Goal: Task Accomplishment & Management: Use online tool/utility

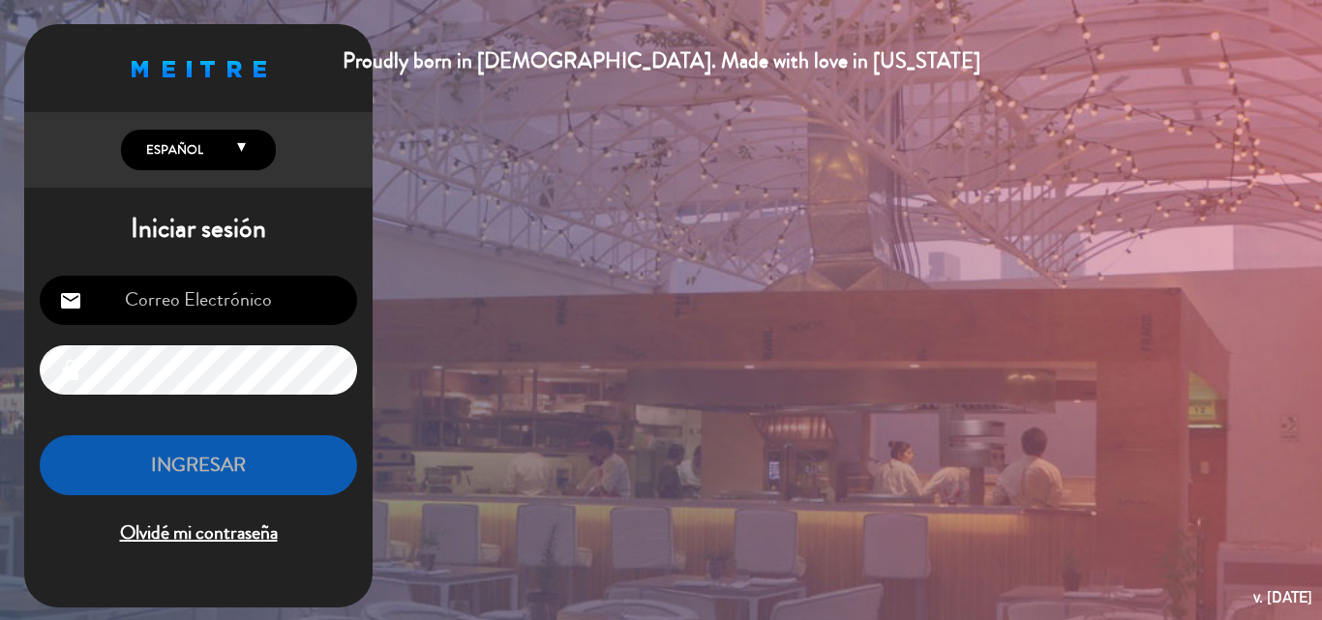
click at [172, 307] on input "email" at bounding box center [198, 300] width 317 height 49
type input "[EMAIL_ADDRESS][DOMAIN_NAME]"
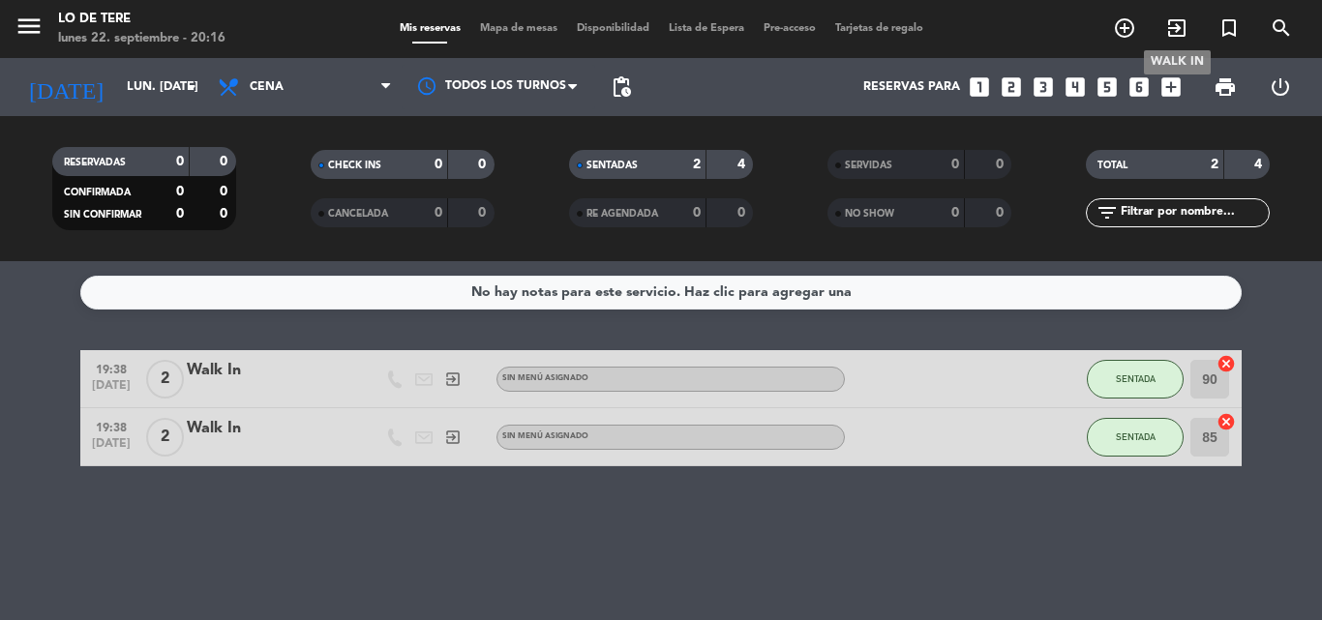
click at [1178, 29] on icon "exit_to_app" at bounding box center [1176, 27] width 23 height 23
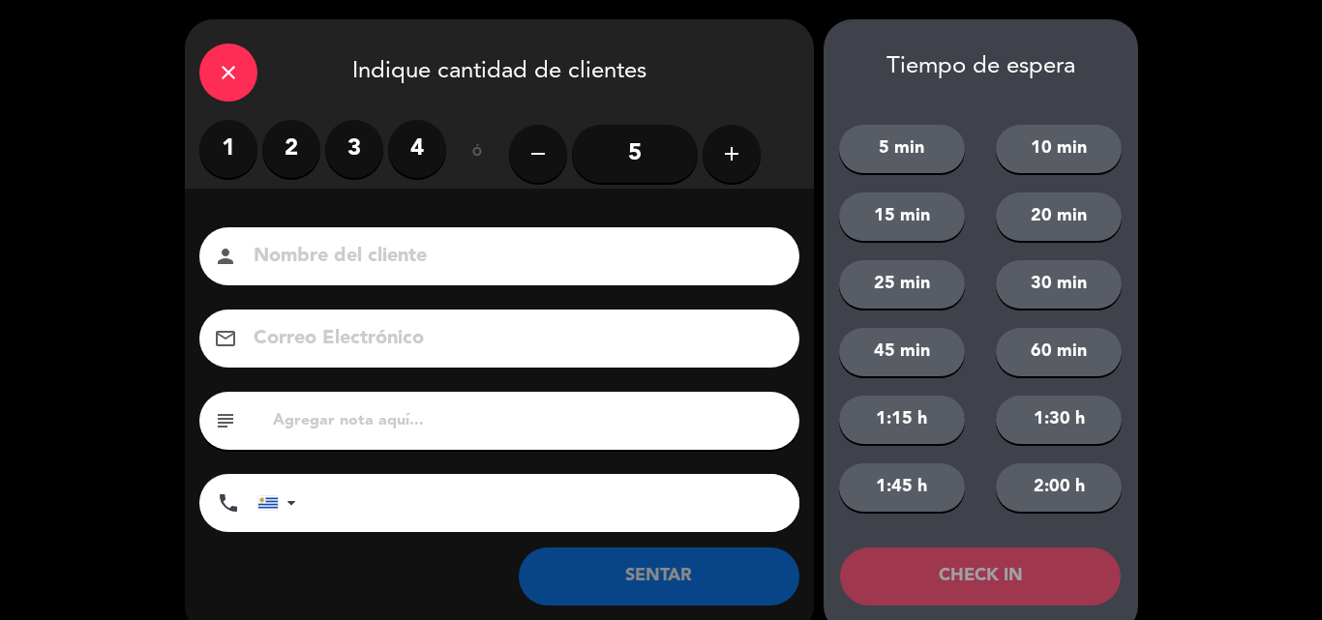
click at [293, 150] on label "2" at bounding box center [291, 149] width 58 height 58
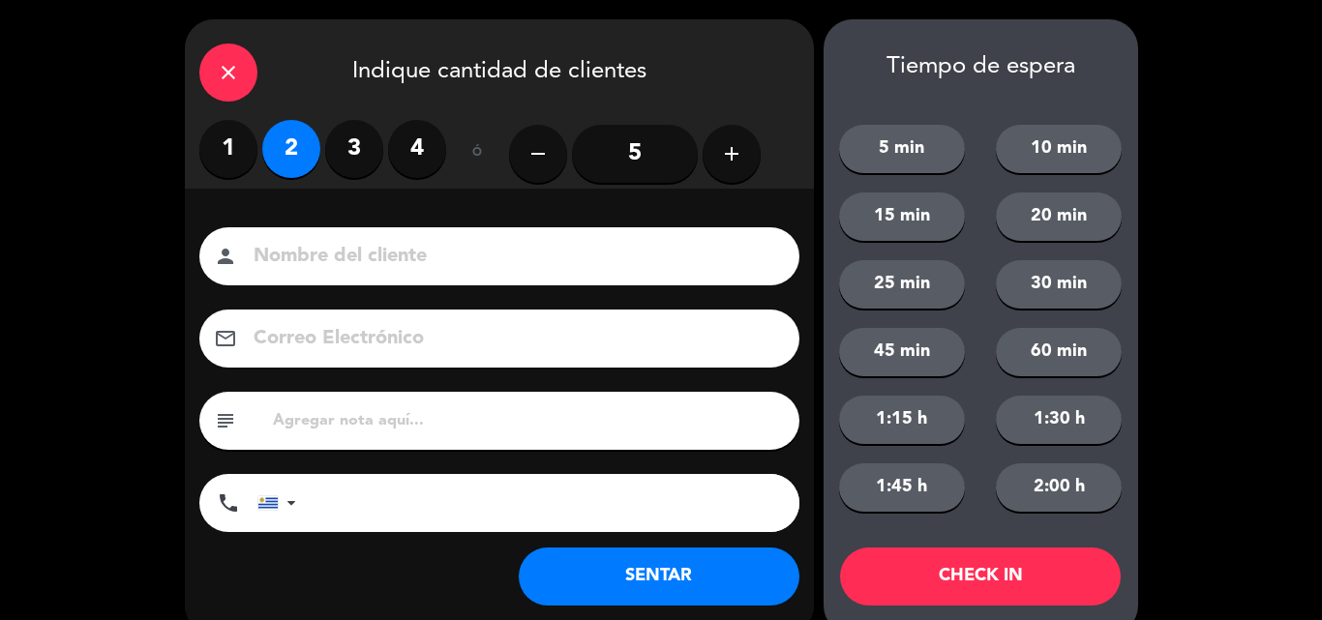
click at [651, 579] on button "SENTAR" at bounding box center [659, 577] width 281 height 58
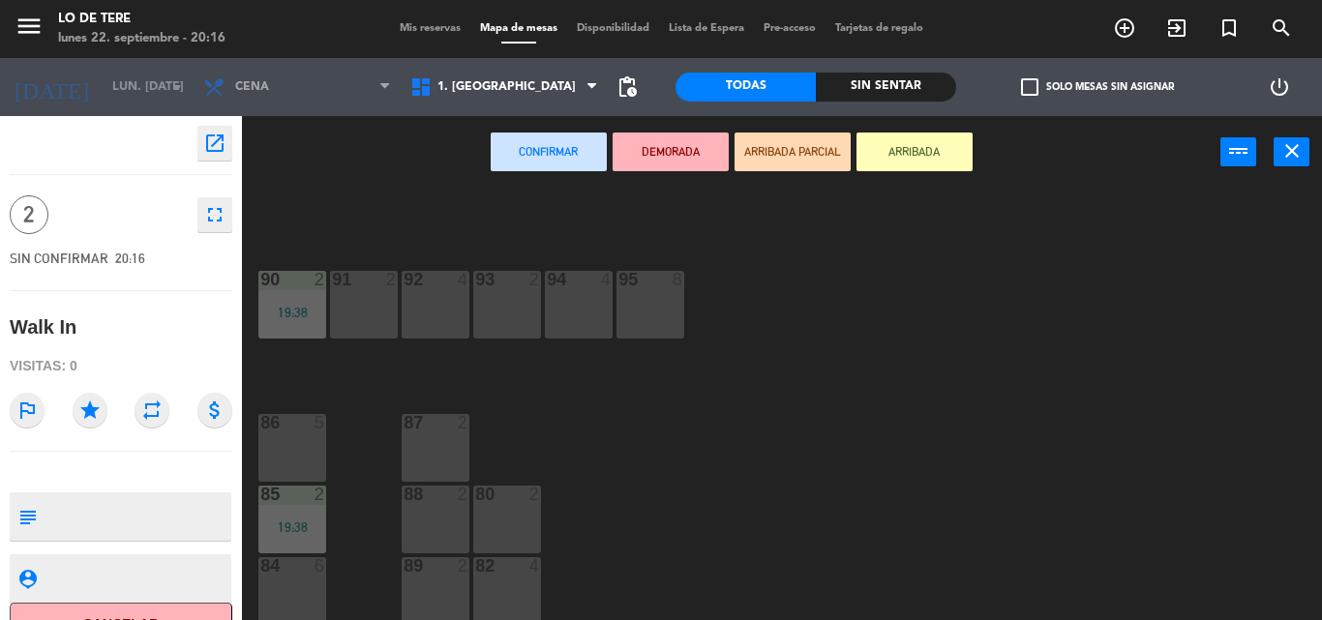
scroll to position [28, 0]
click at [287, 447] on div "86 5" at bounding box center [292, 443] width 68 height 68
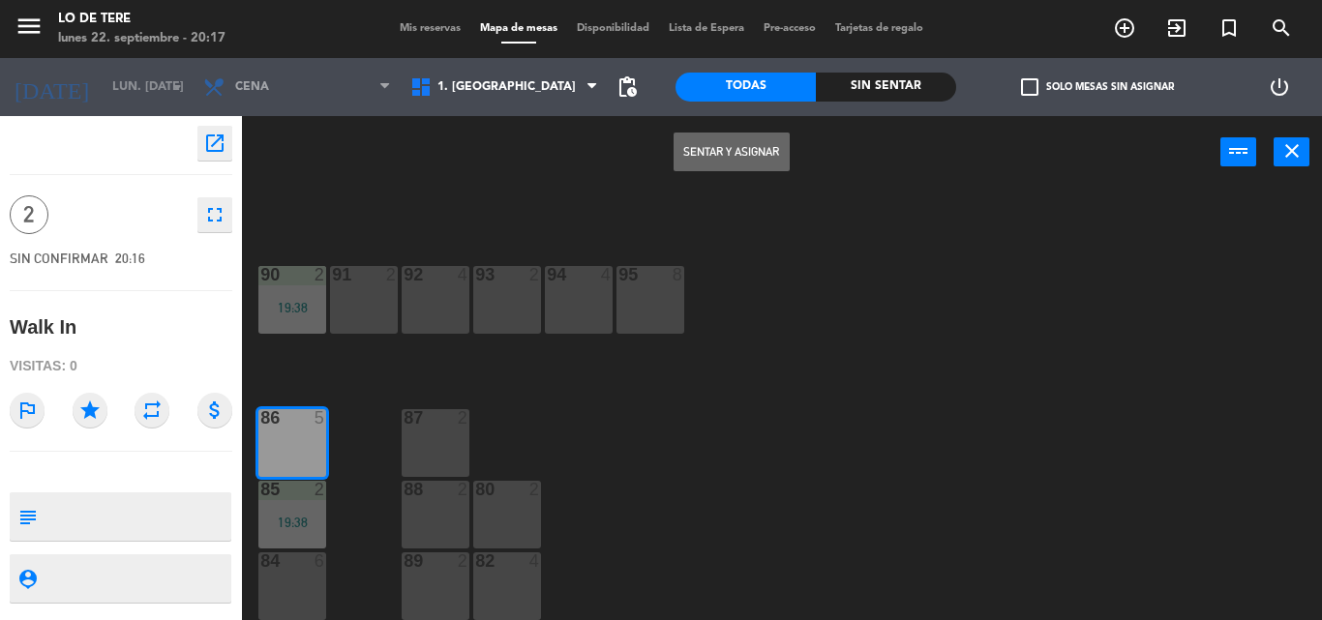
click at [694, 161] on button "Sentar y Asignar" at bounding box center [732, 152] width 116 height 39
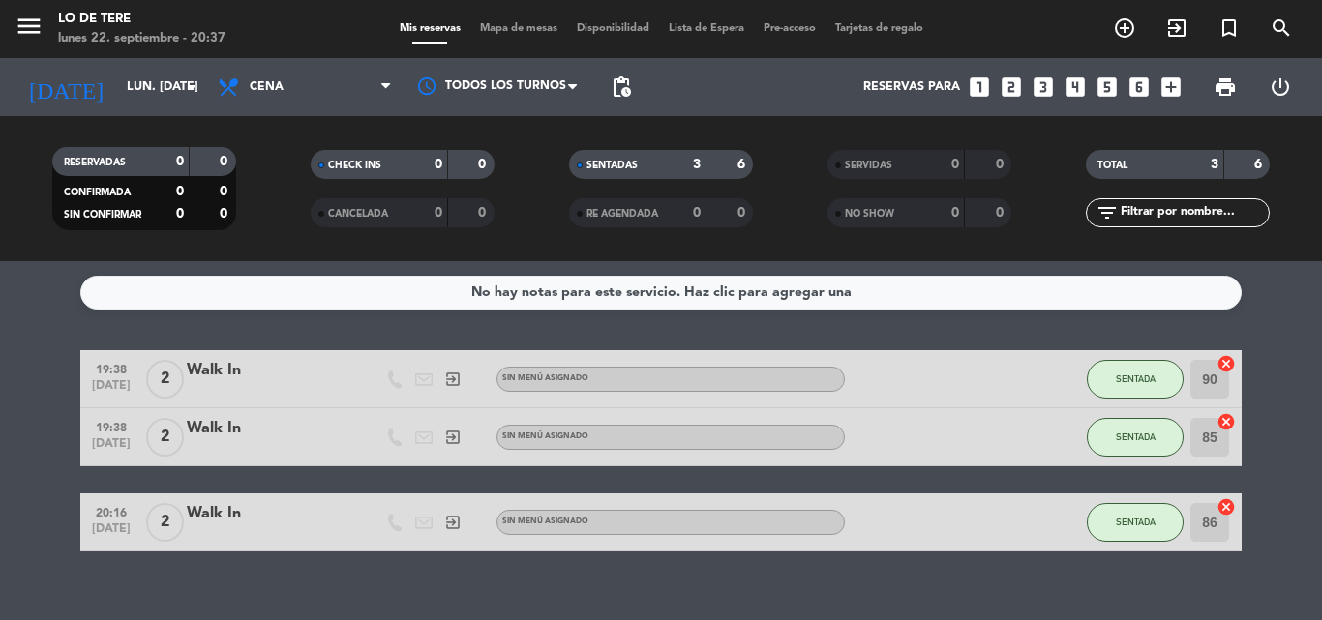
click at [332, 127] on div "RESERVADAS 0 0 CONFIRMADA 0 0 SIN CONFIRMAR 0 0 CHECK INS 0 0 CANCELADA 0 0 SEN…" at bounding box center [661, 188] width 1322 height 145
click at [1180, 33] on icon "exit_to_app" at bounding box center [1176, 27] width 23 height 23
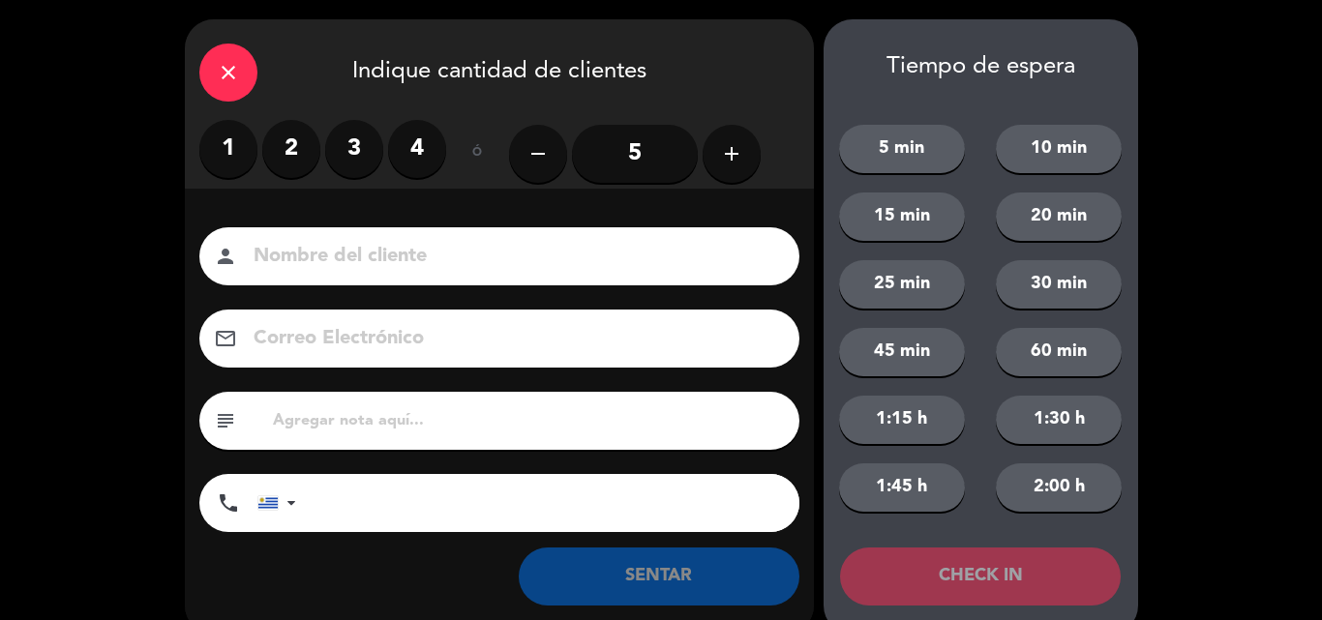
click at [415, 136] on label "4" at bounding box center [417, 149] width 58 height 58
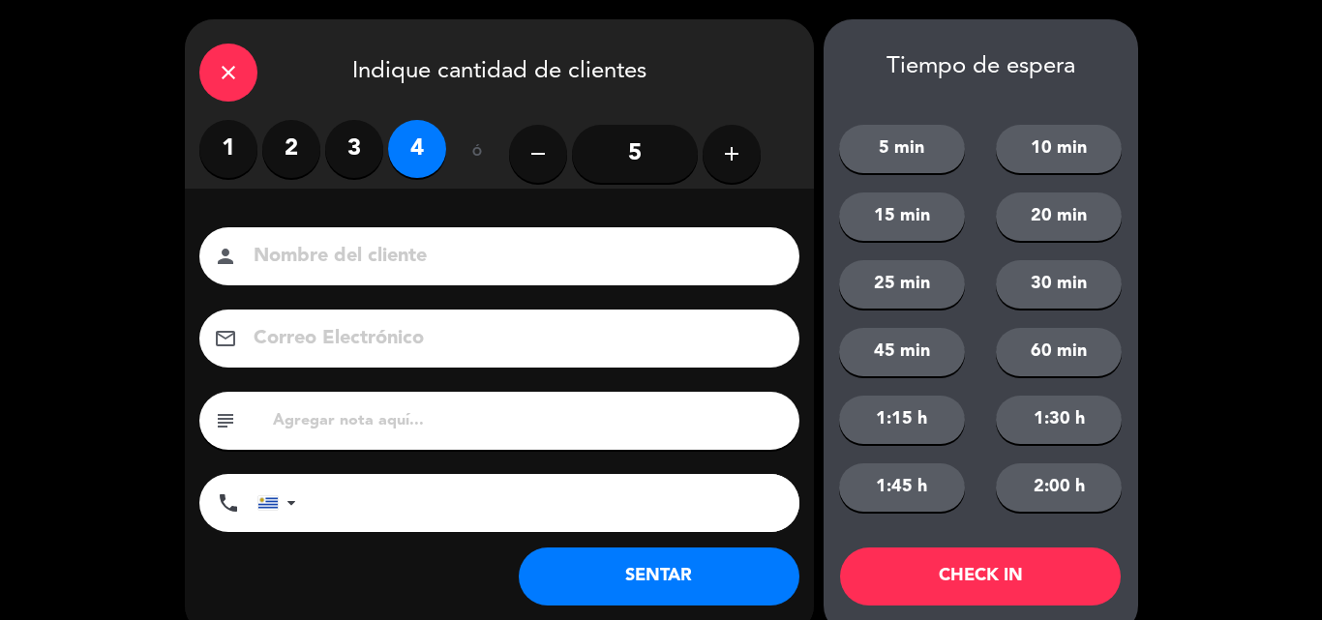
click at [753, 580] on button "SENTAR" at bounding box center [659, 577] width 281 height 58
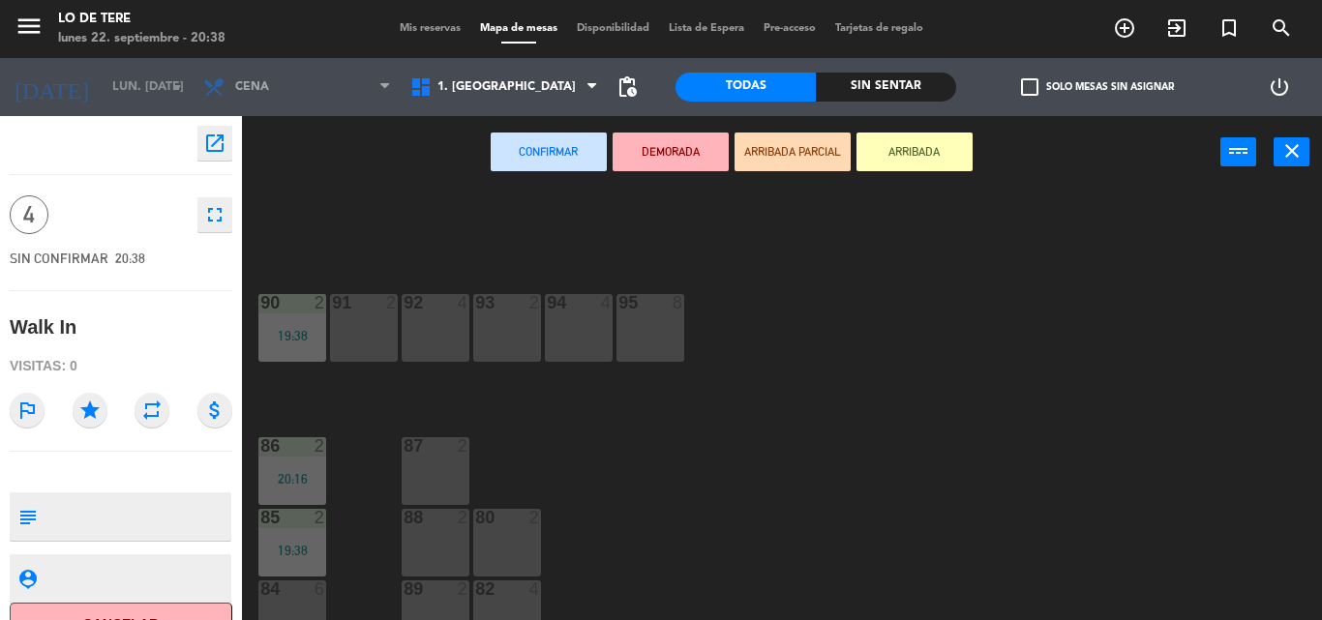
click at [284, 601] on div "84 6" at bounding box center [292, 615] width 68 height 68
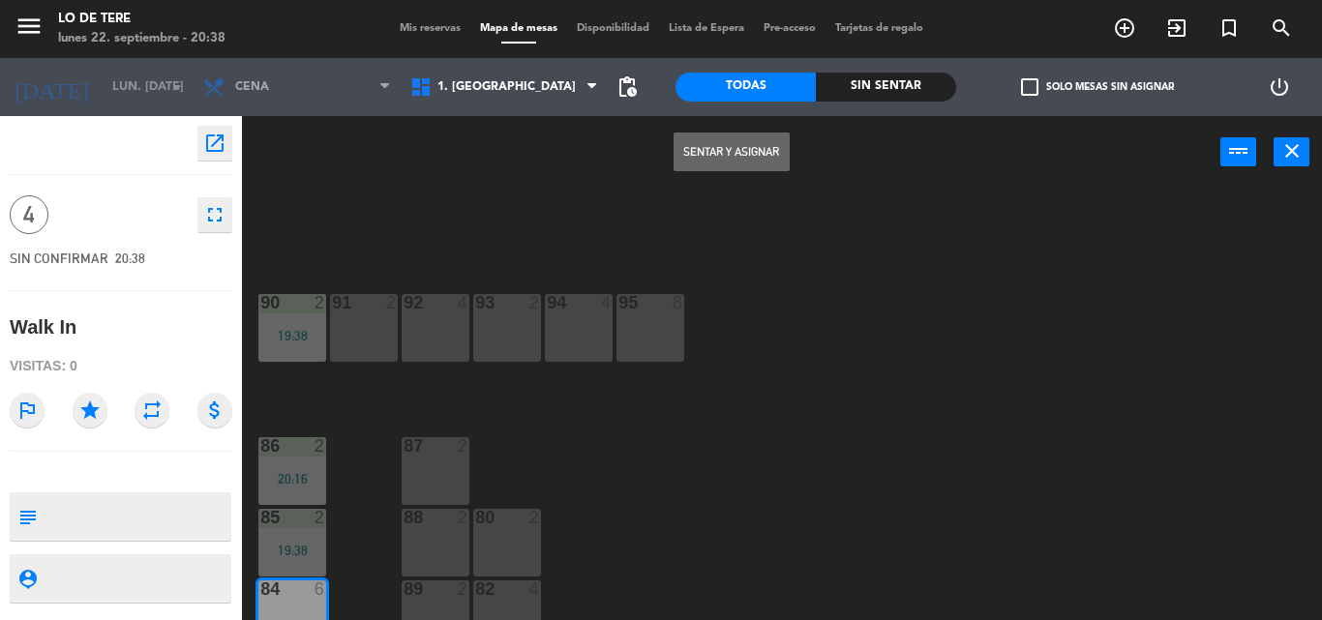
click at [756, 151] on button "Sentar y Asignar" at bounding box center [732, 152] width 116 height 39
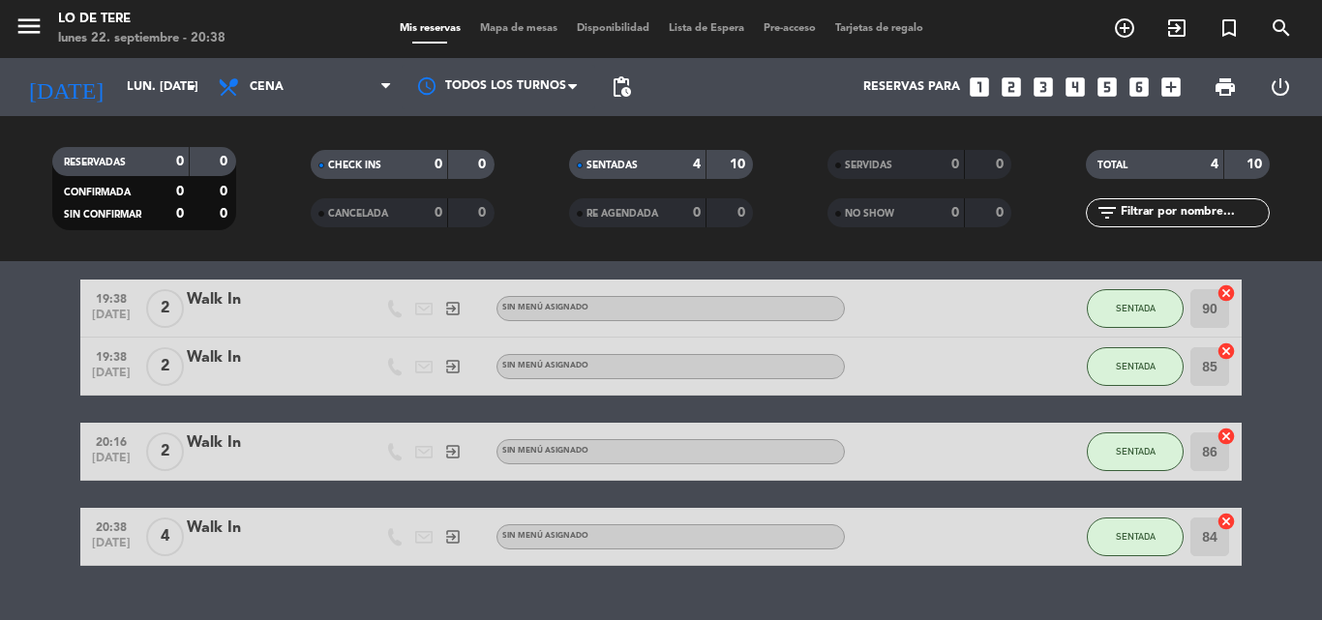
scroll to position [113, 0]
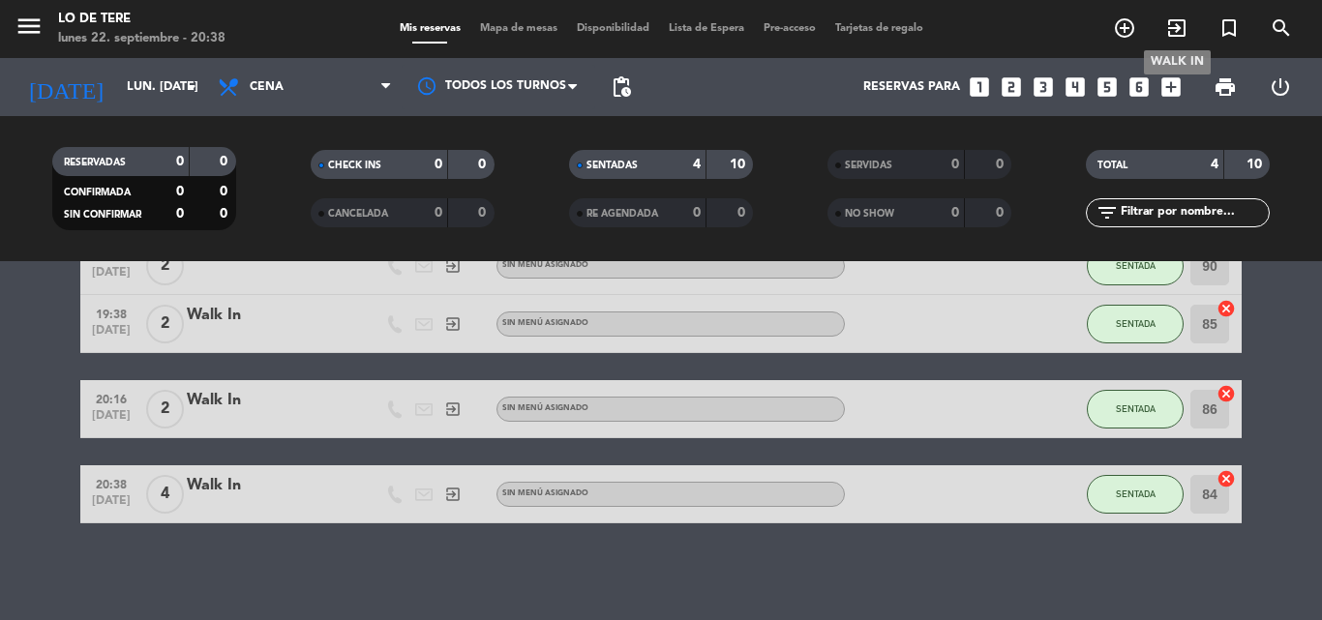
click at [1165, 24] on icon "exit_to_app" at bounding box center [1176, 27] width 23 height 23
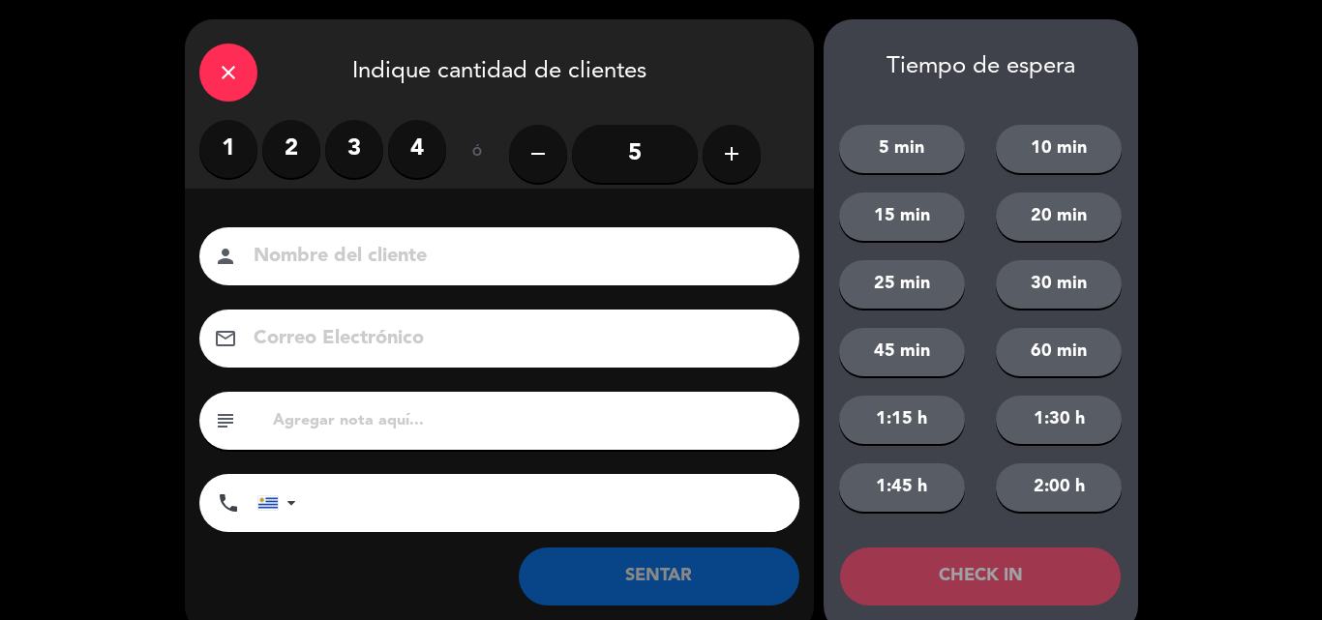
click at [274, 149] on label "2" at bounding box center [291, 149] width 58 height 58
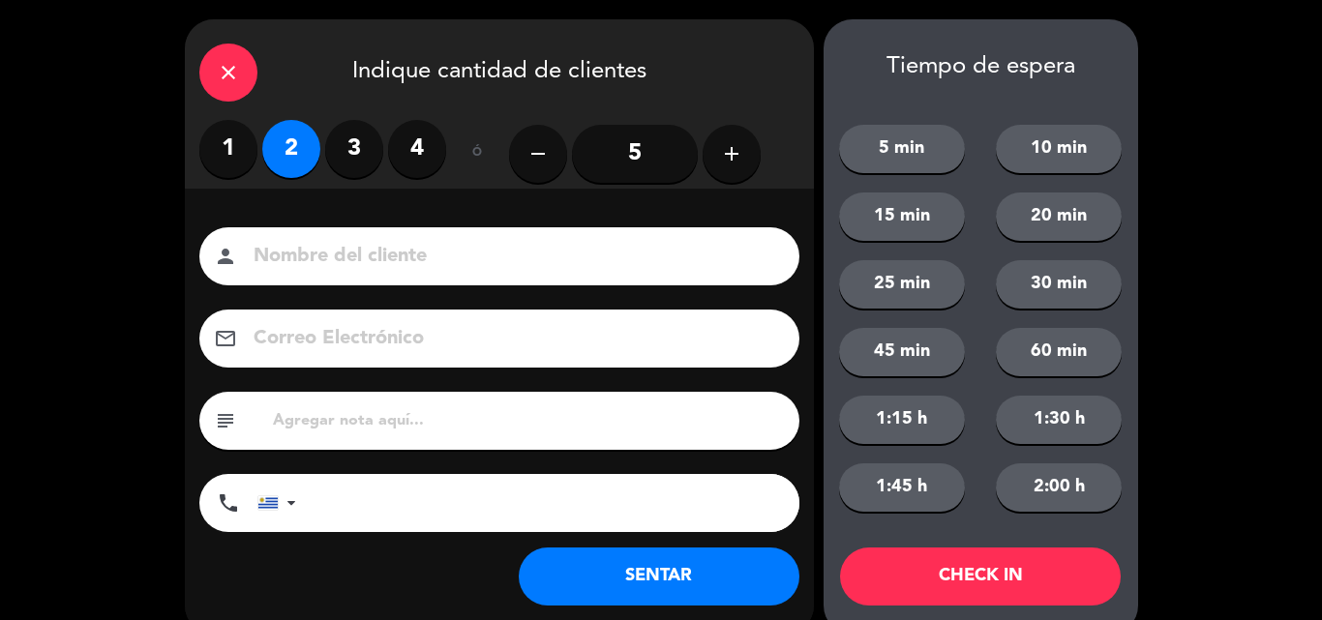
click at [650, 589] on button "SENTAR" at bounding box center [659, 577] width 281 height 58
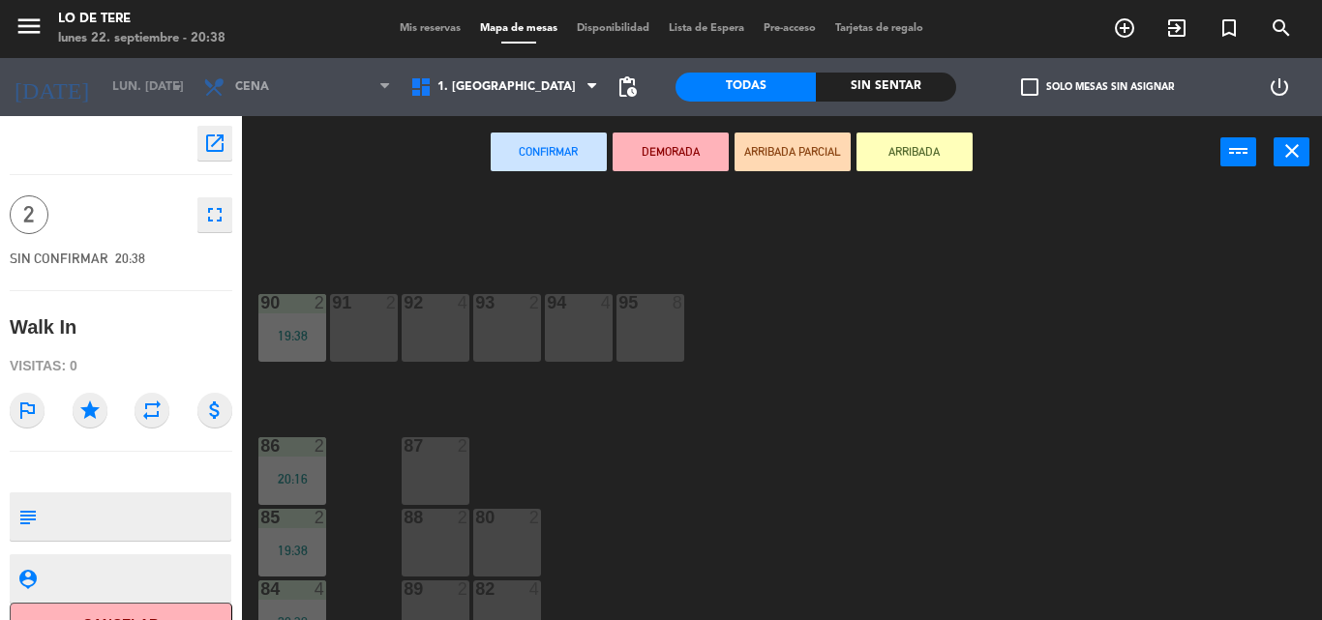
click at [498, 549] on div "80 2" at bounding box center [507, 543] width 68 height 68
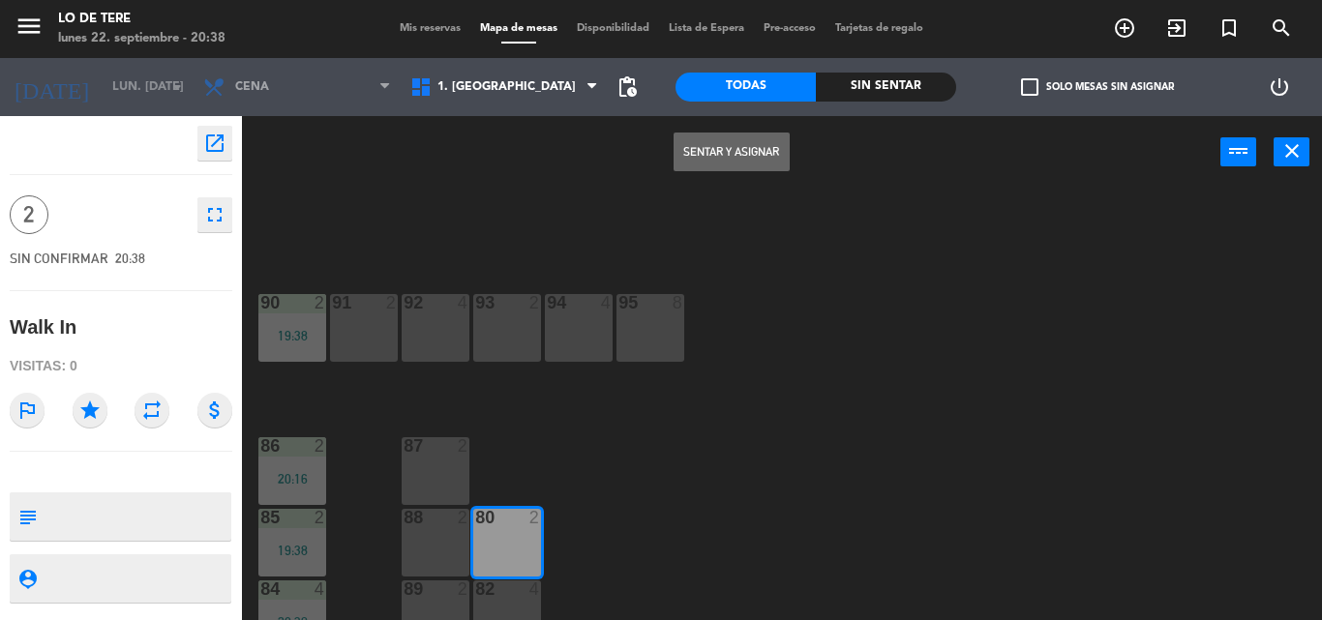
click at [723, 138] on button "Sentar y Asignar" at bounding box center [732, 152] width 116 height 39
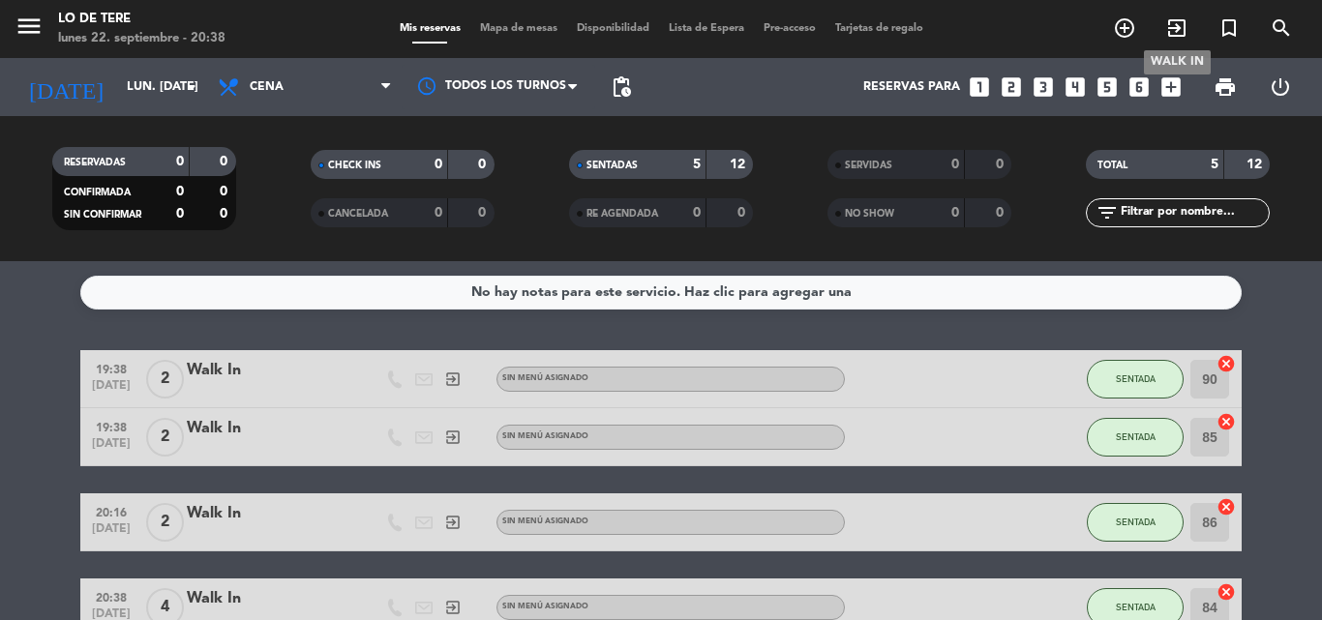
click at [1166, 30] on icon "exit_to_app" at bounding box center [1176, 27] width 23 height 23
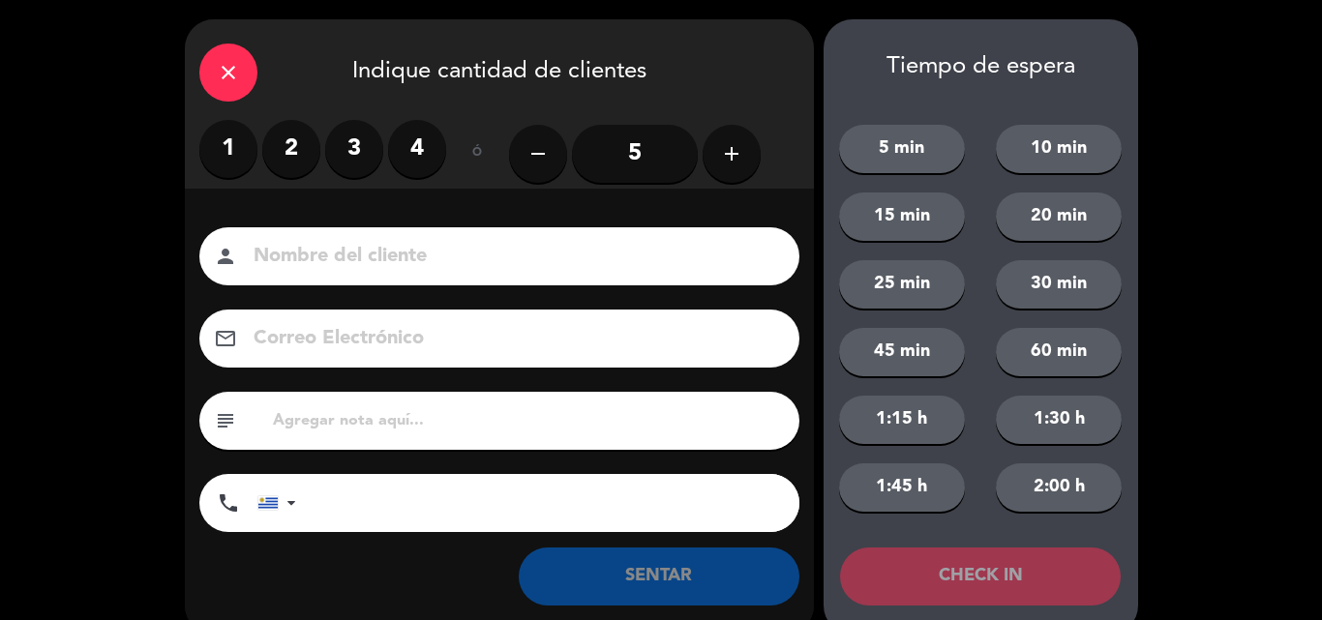
click at [284, 157] on label "2" at bounding box center [291, 149] width 58 height 58
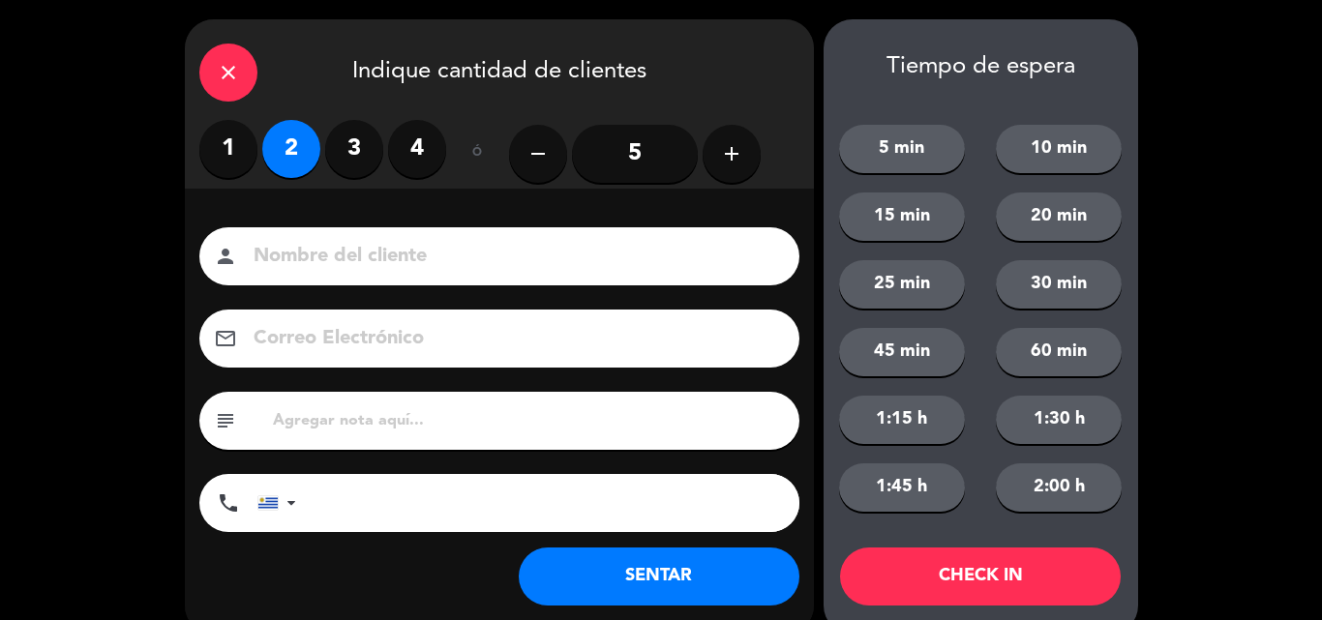
click at [679, 577] on button "SENTAR" at bounding box center [659, 577] width 281 height 58
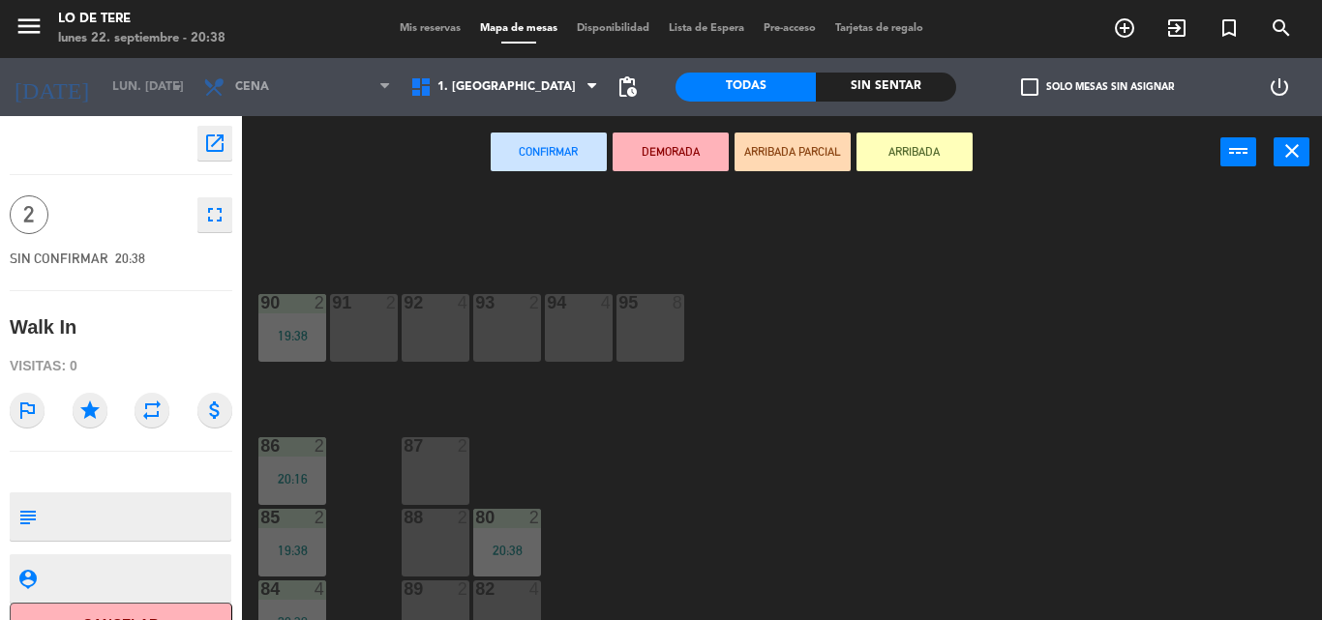
click at [490, 604] on div "82 4" at bounding box center [507, 615] width 68 height 68
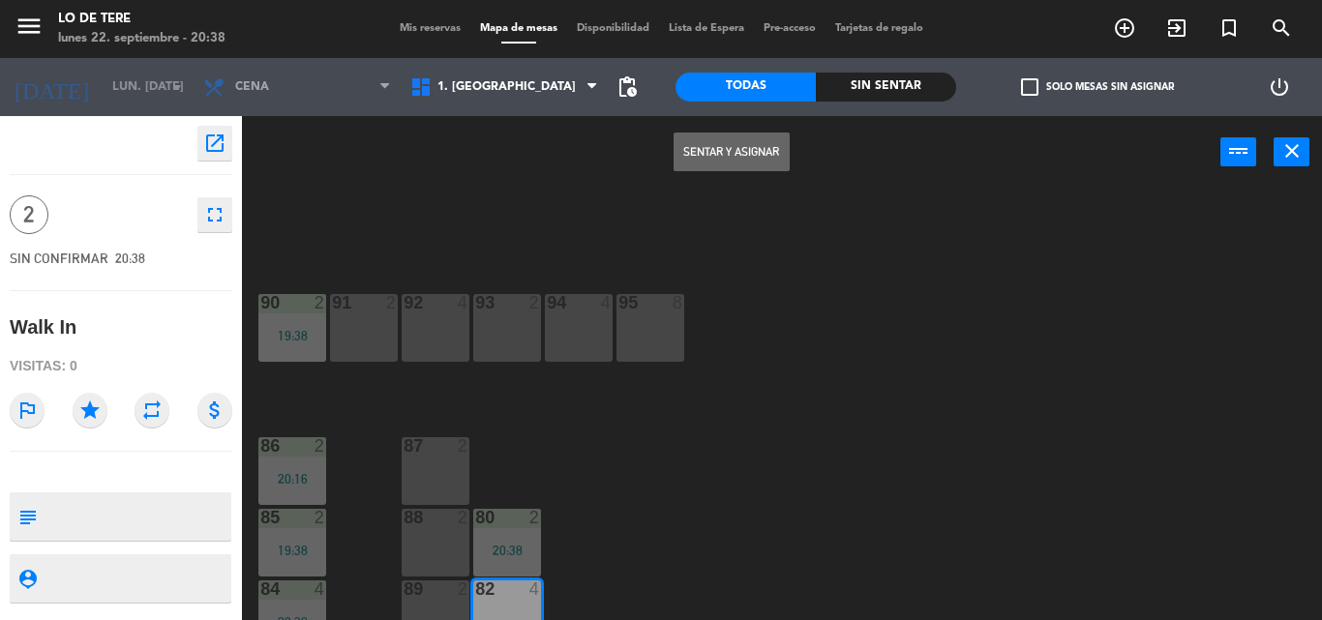
click at [761, 140] on button "Sentar y Asignar" at bounding box center [732, 152] width 116 height 39
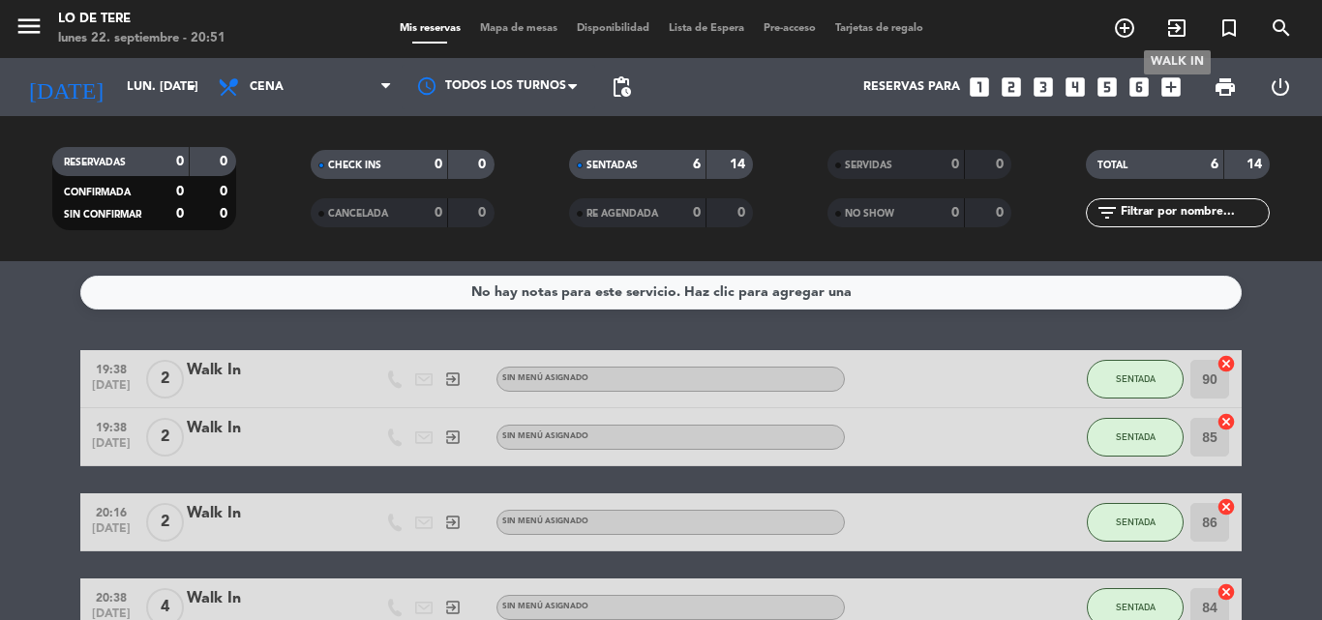
click at [1177, 29] on icon "exit_to_app" at bounding box center [1176, 27] width 23 height 23
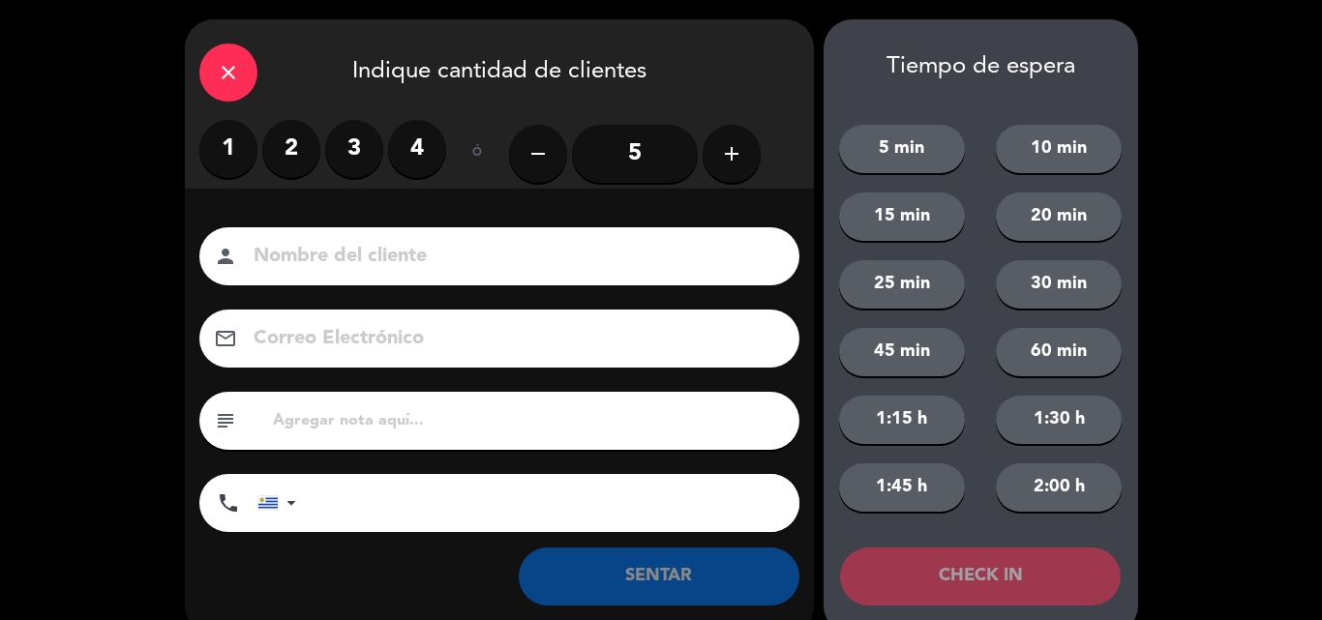
click at [748, 168] on button "add" at bounding box center [732, 154] width 58 height 58
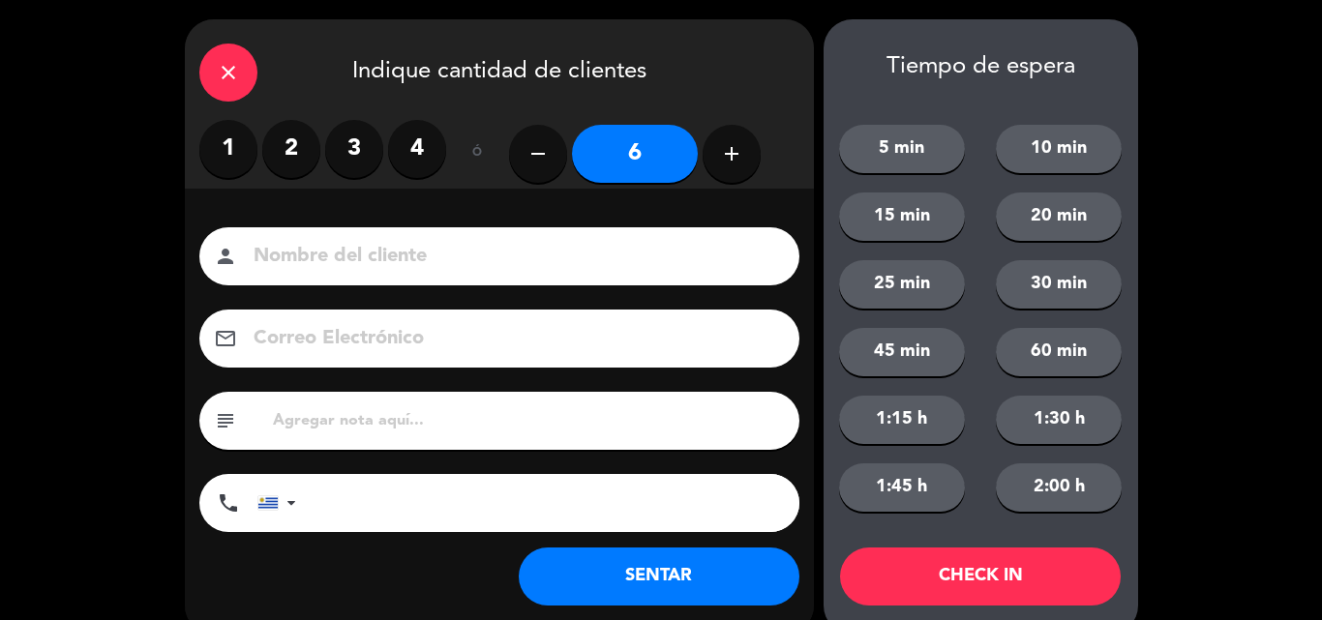
click at [748, 168] on button "add" at bounding box center [732, 154] width 58 height 58
type input "8"
click at [650, 577] on button "SENTAR" at bounding box center [659, 577] width 281 height 58
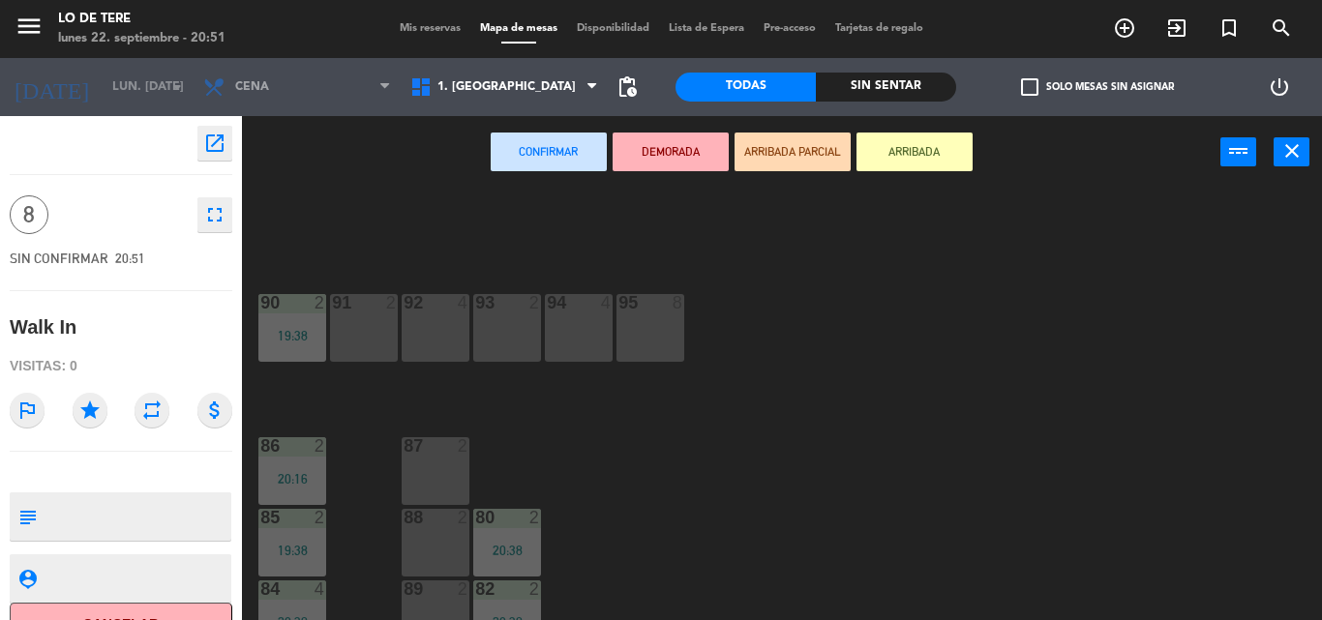
click at [635, 314] on div "95 8" at bounding box center [651, 303] width 68 height 19
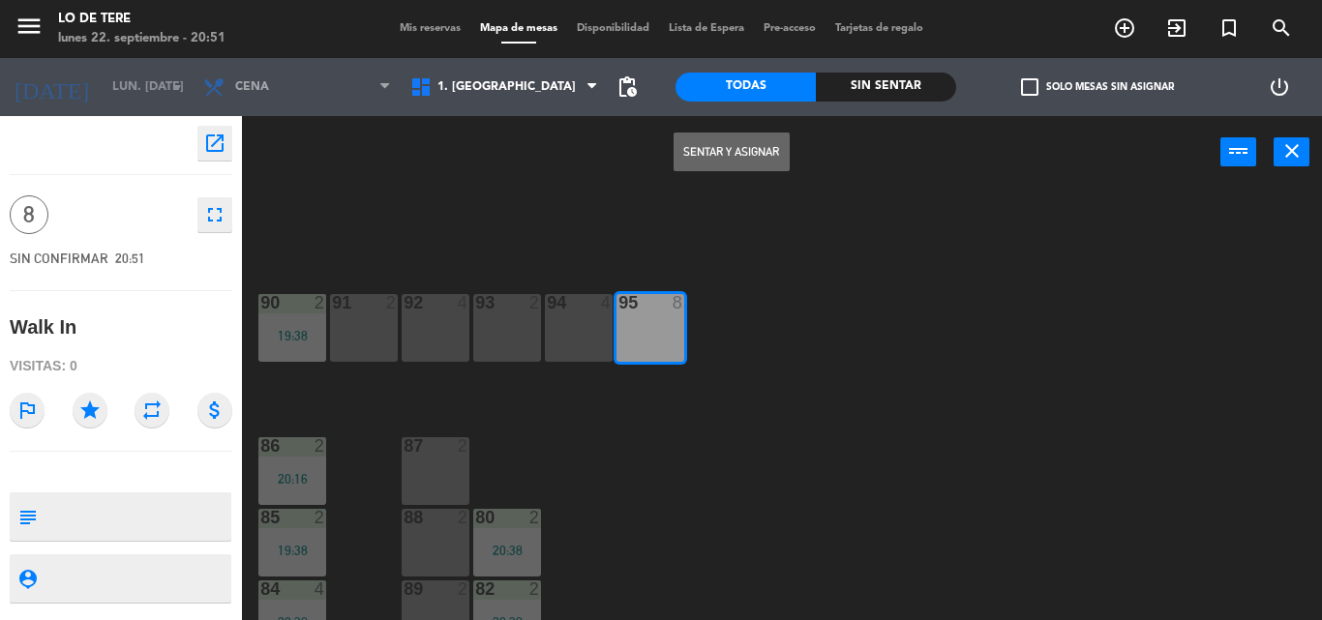
click at [765, 137] on button "Sentar y Asignar" at bounding box center [732, 152] width 116 height 39
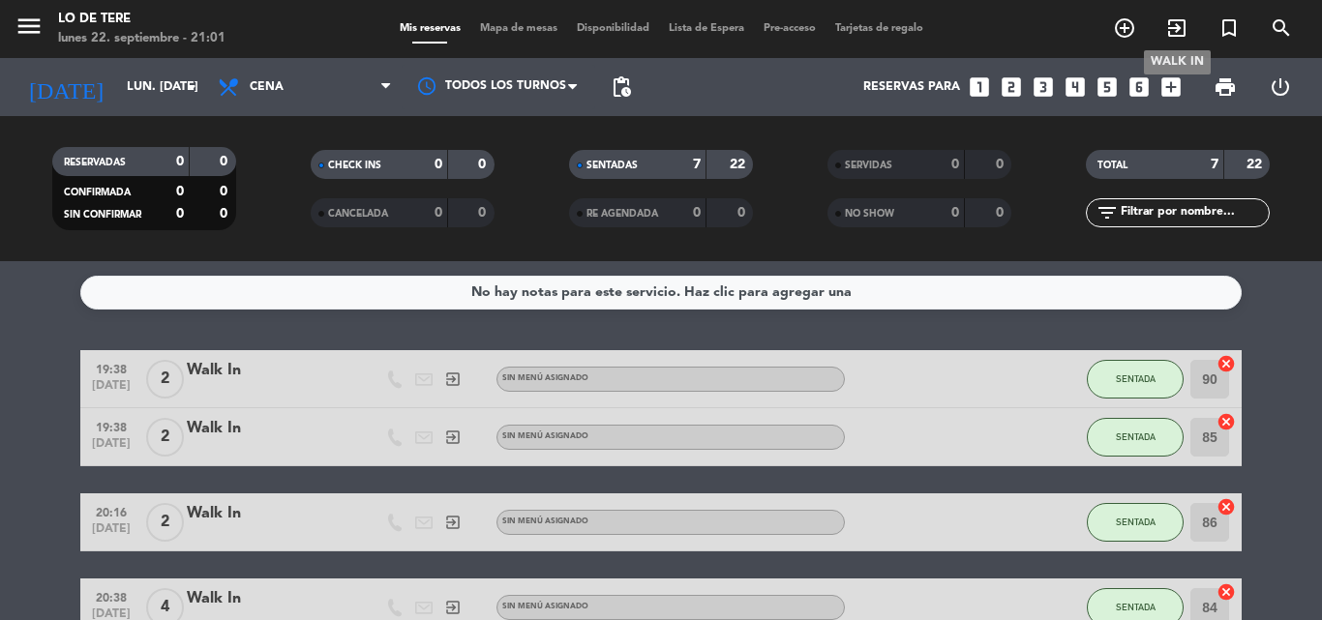
click at [1167, 28] on icon "exit_to_app" at bounding box center [1176, 27] width 23 height 23
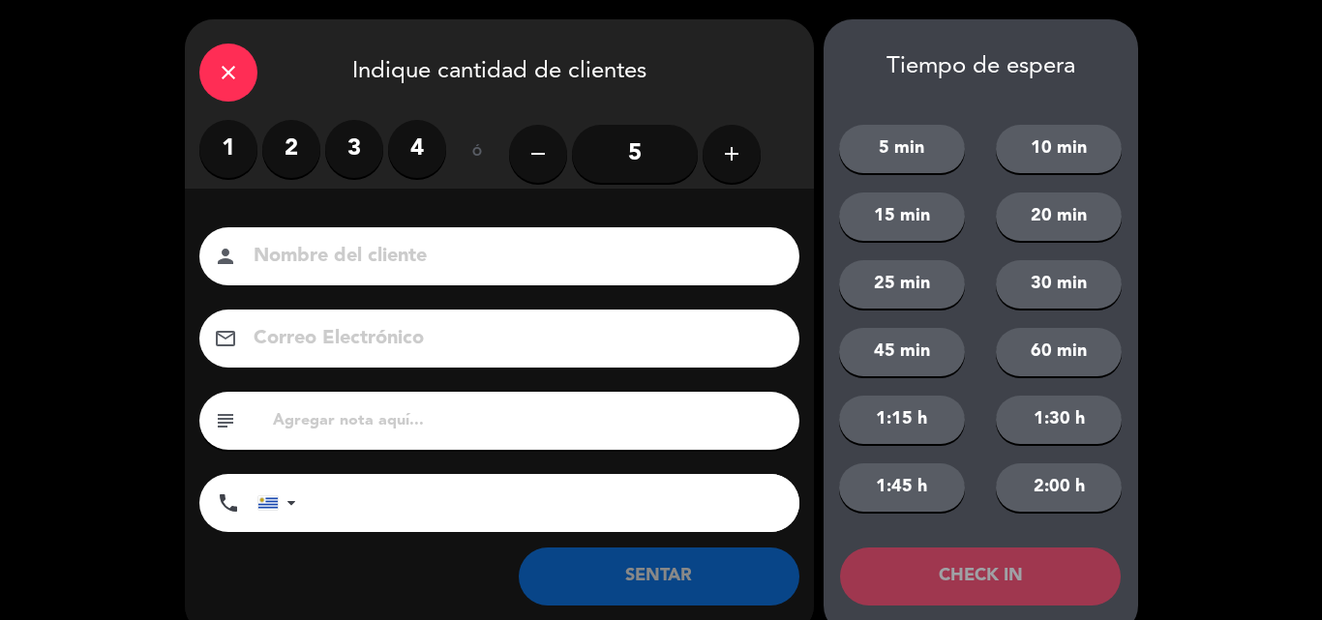
click at [229, 71] on icon "close" at bounding box center [228, 72] width 23 height 23
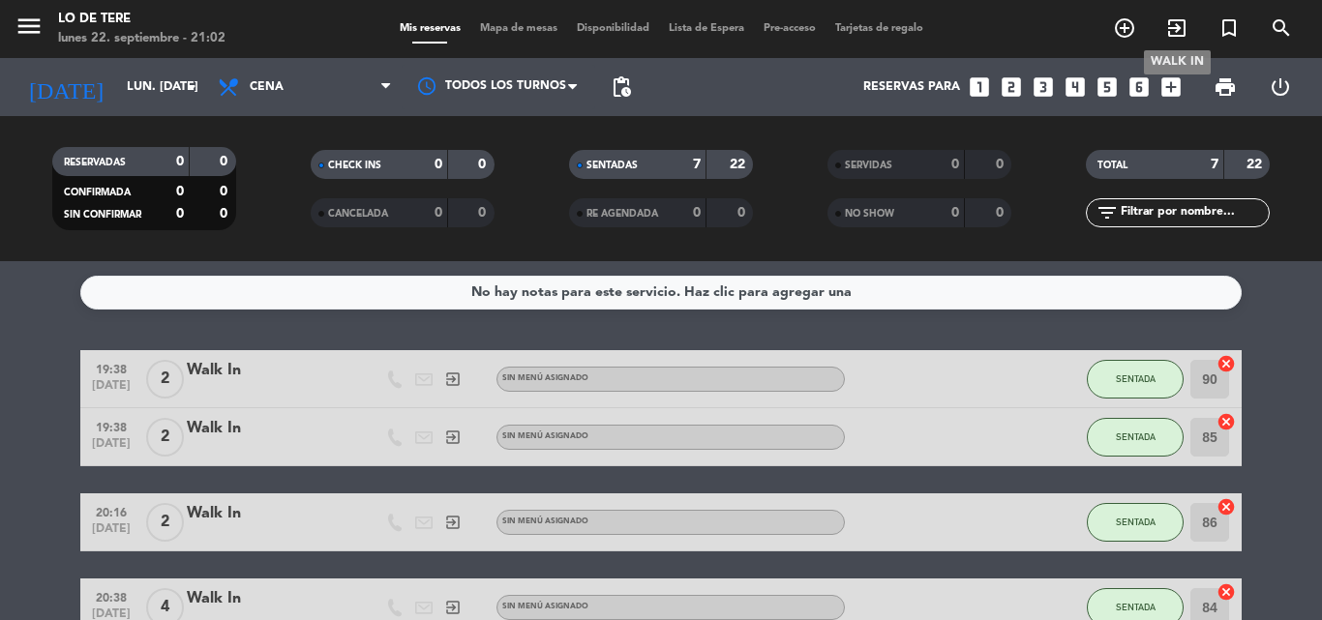
click at [1182, 36] on icon "exit_to_app" at bounding box center [1176, 27] width 23 height 23
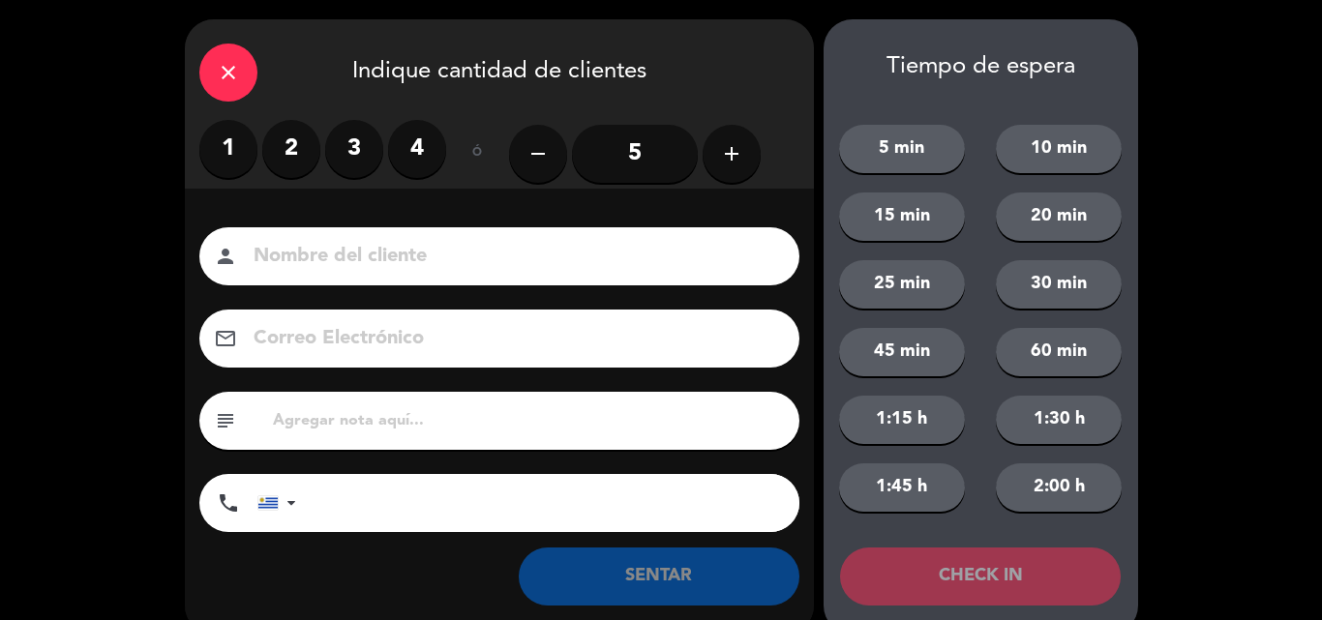
click at [304, 157] on label "2" at bounding box center [291, 149] width 58 height 58
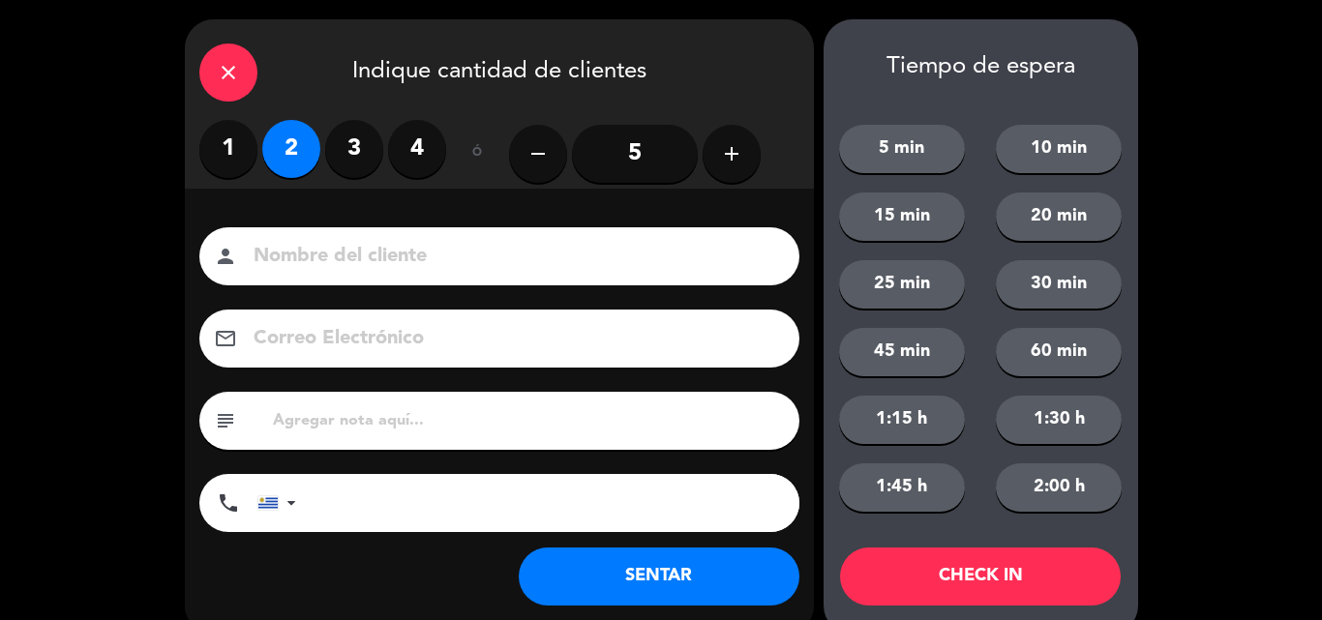
click at [733, 593] on button "SENTAR" at bounding box center [659, 577] width 281 height 58
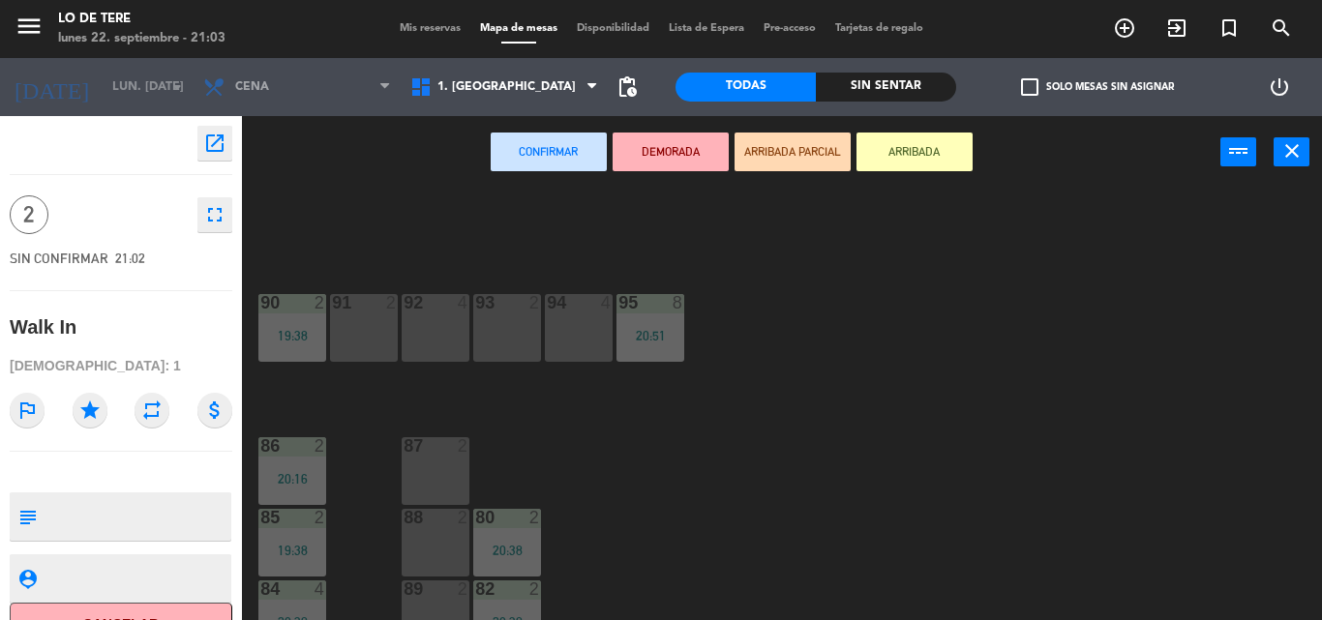
click at [423, 471] on div "87 2" at bounding box center [436, 472] width 68 height 68
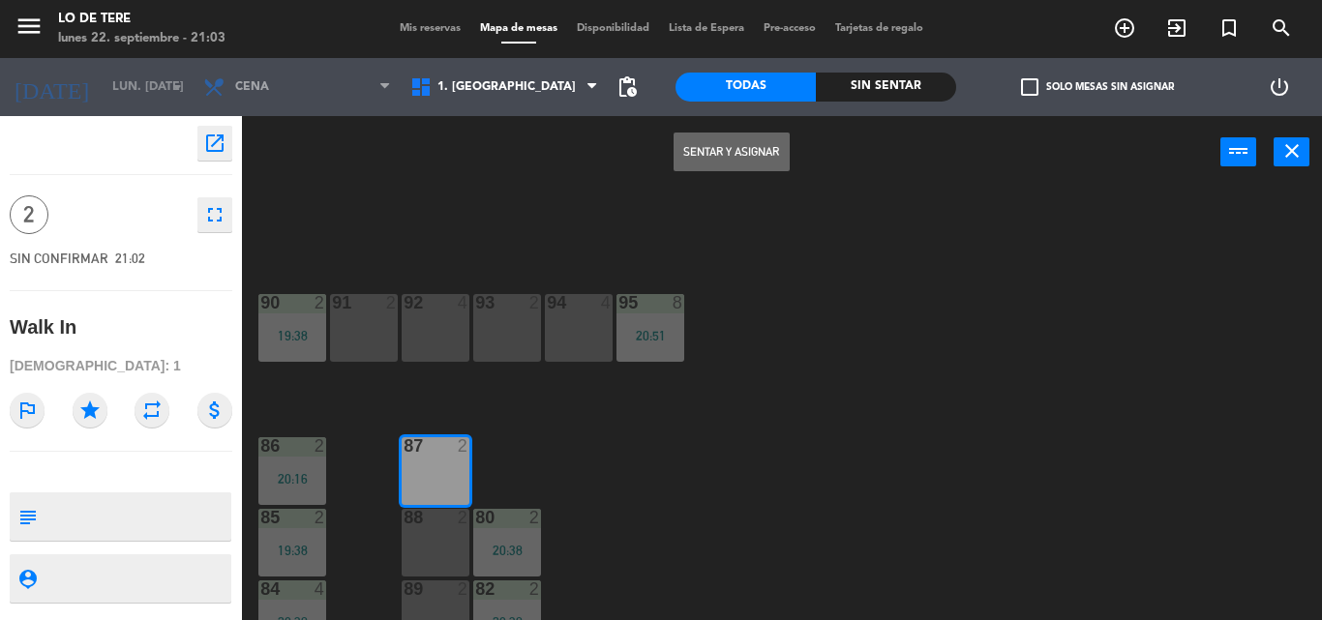
click at [707, 145] on button "Sentar y Asignar" at bounding box center [732, 152] width 116 height 39
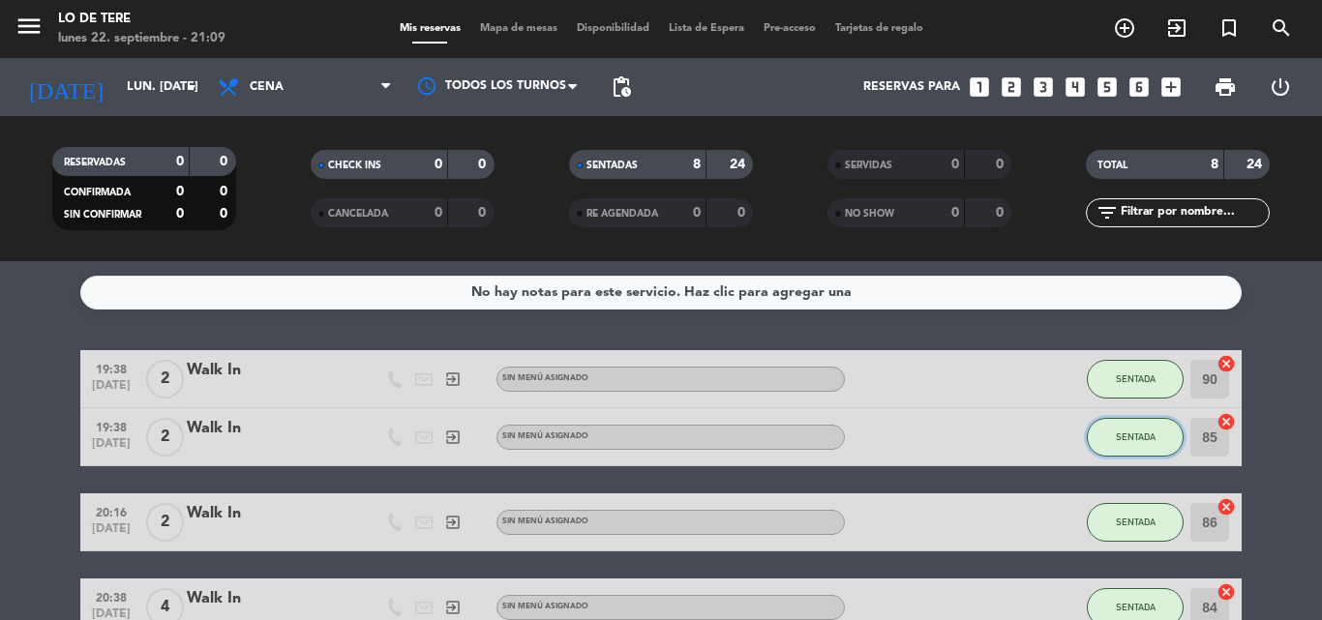
click at [1153, 441] on span "SENTADA" at bounding box center [1136, 437] width 40 height 11
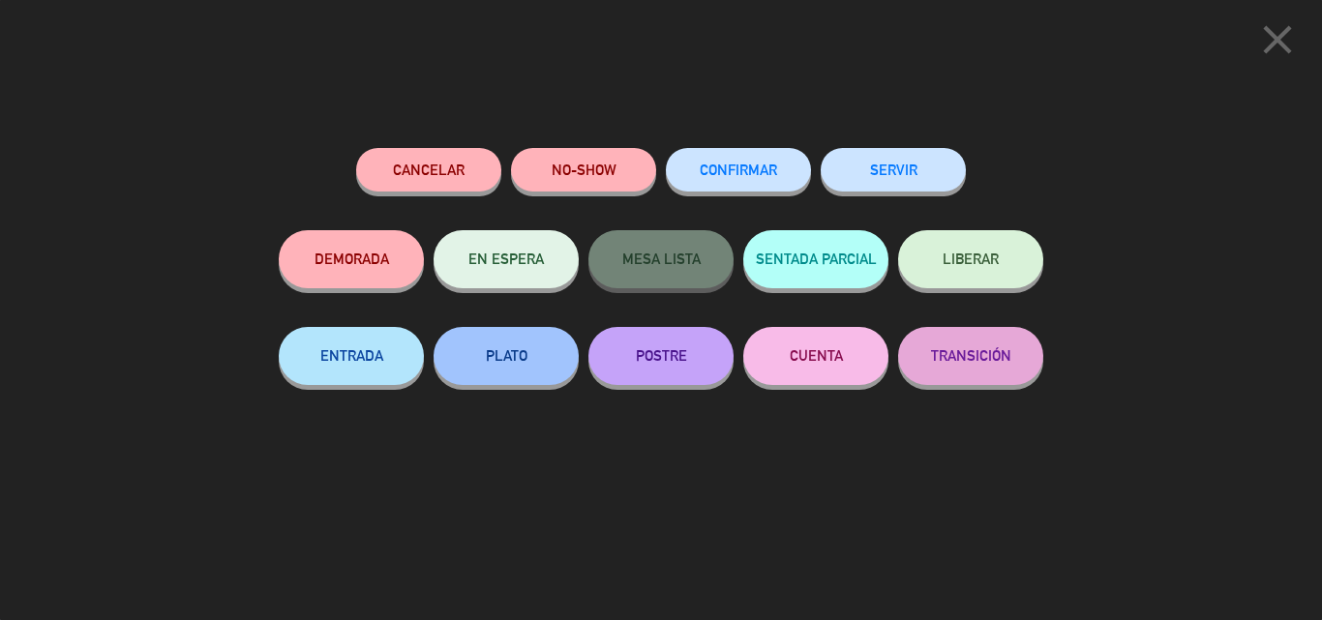
click at [885, 172] on button "SERVIR" at bounding box center [893, 170] width 145 height 44
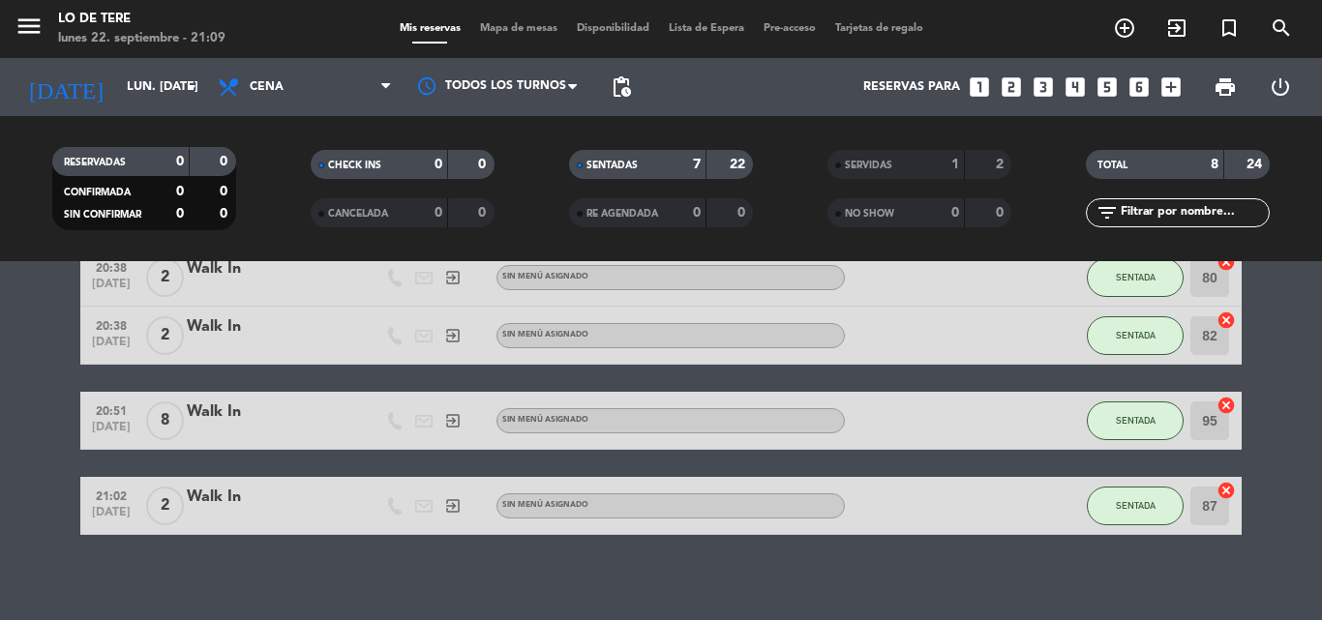
scroll to position [342, 0]
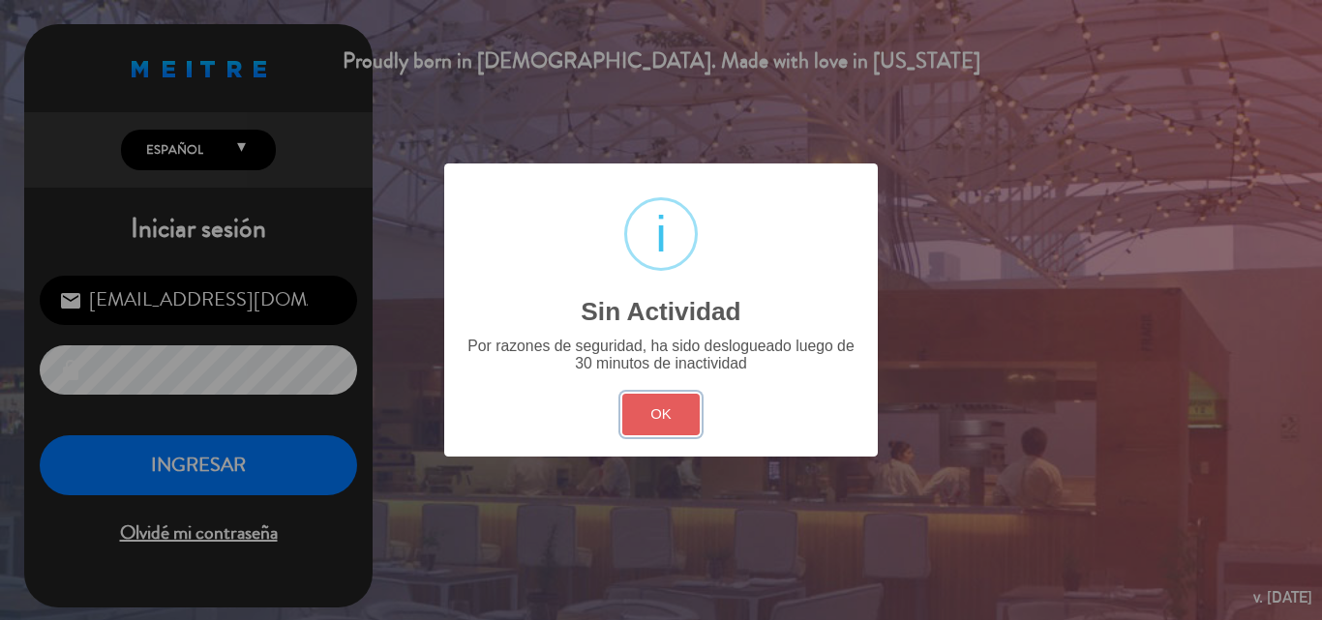
click at [661, 410] on button "OK" at bounding box center [661, 415] width 78 height 42
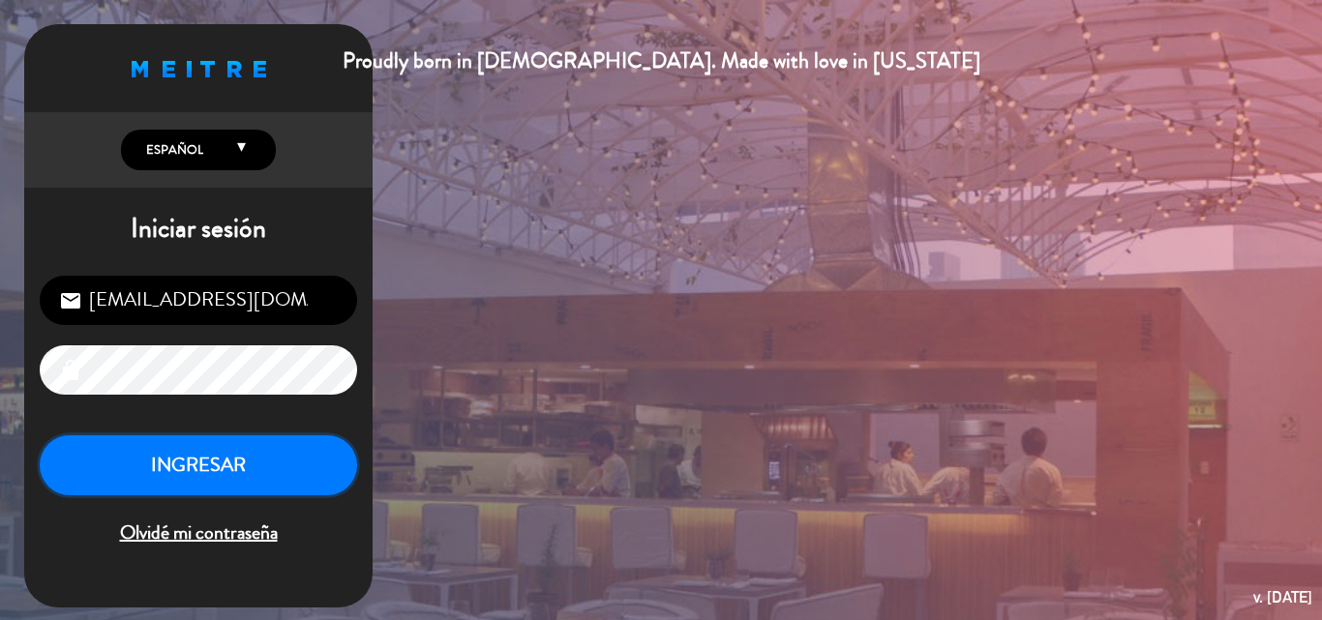
click at [257, 467] on button "INGRESAR" at bounding box center [198, 466] width 317 height 61
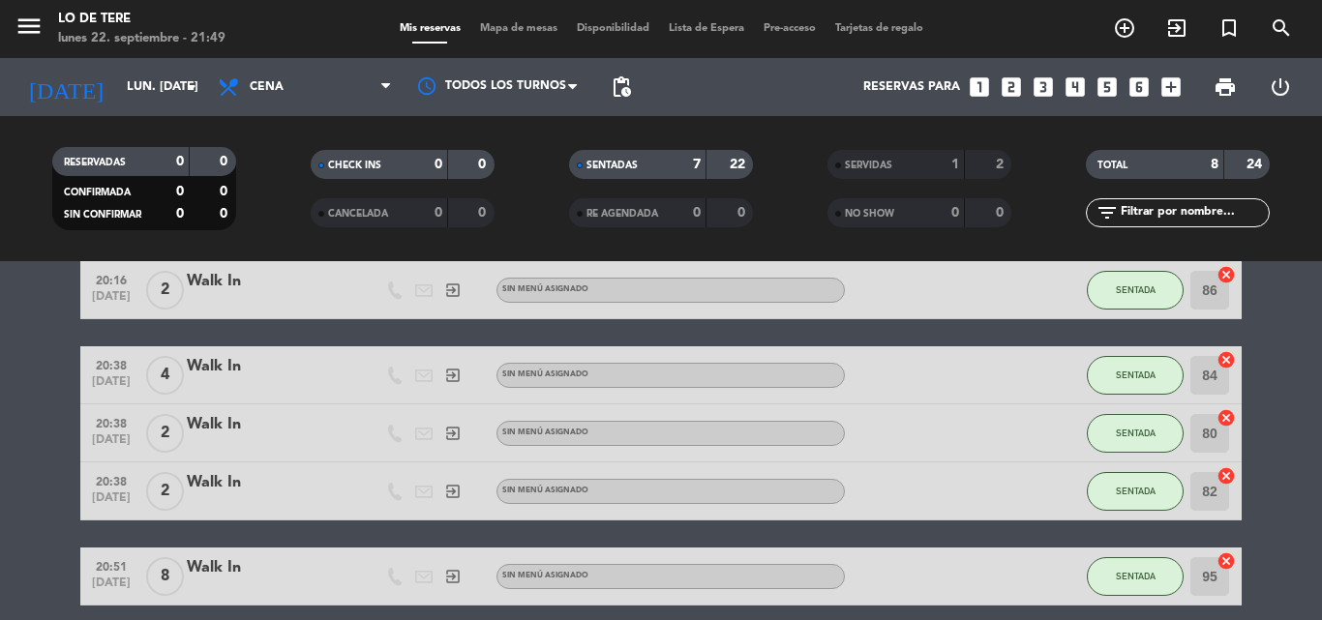
scroll to position [194, 0]
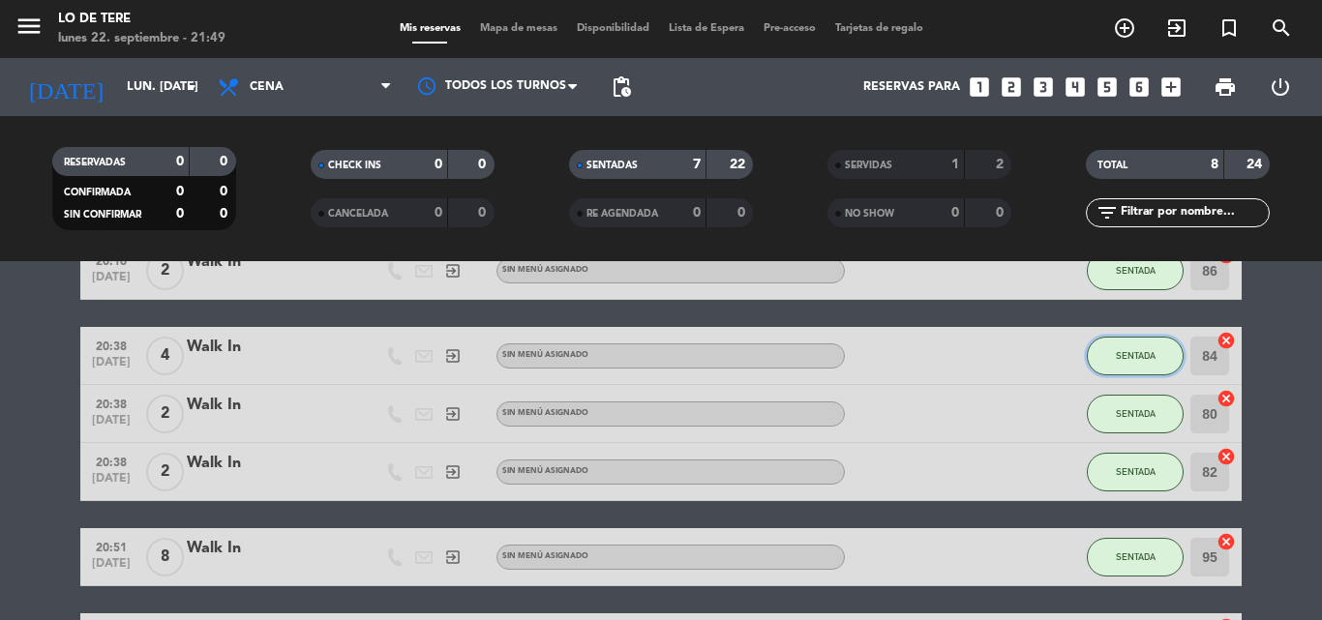
click at [1138, 348] on button "SENTADA" at bounding box center [1135, 356] width 97 height 39
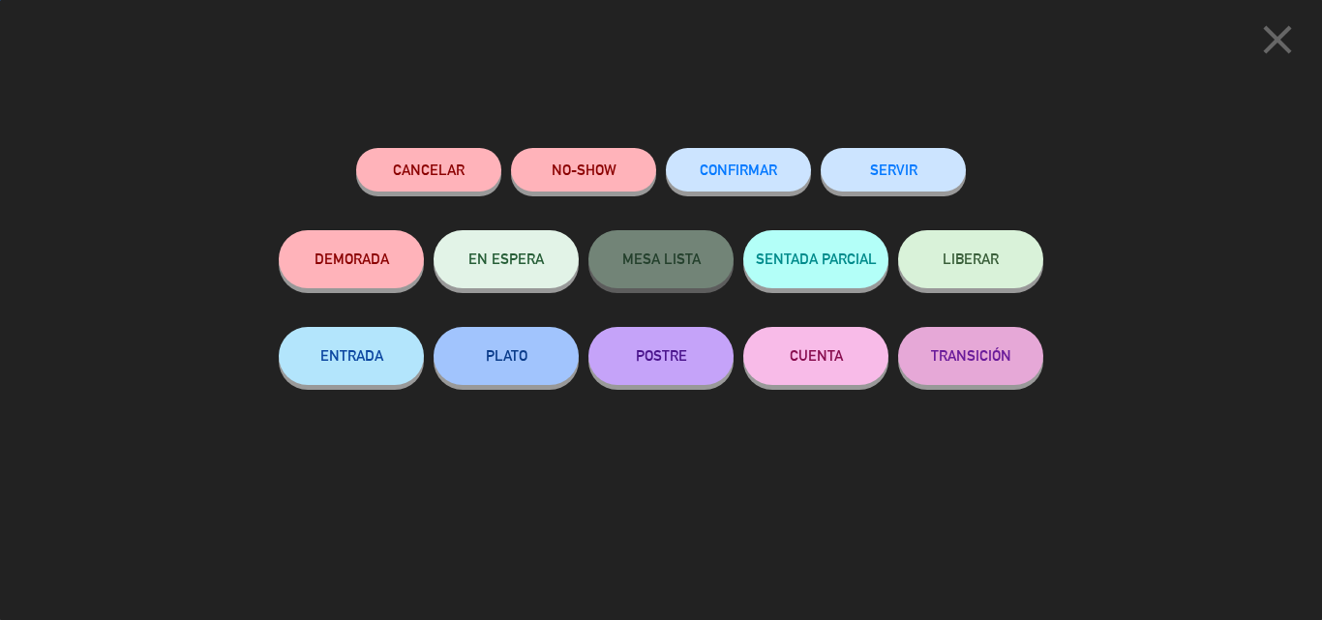
click at [893, 138] on div "Cancelar NO-SHOW CONFIRMAR SERVIR DEMORADA EN ESPERA MESA LISTA SENTADA PARCIAL…" at bounding box center [661, 378] width 792 height 486
click at [892, 162] on button "SERVIR" at bounding box center [893, 170] width 145 height 44
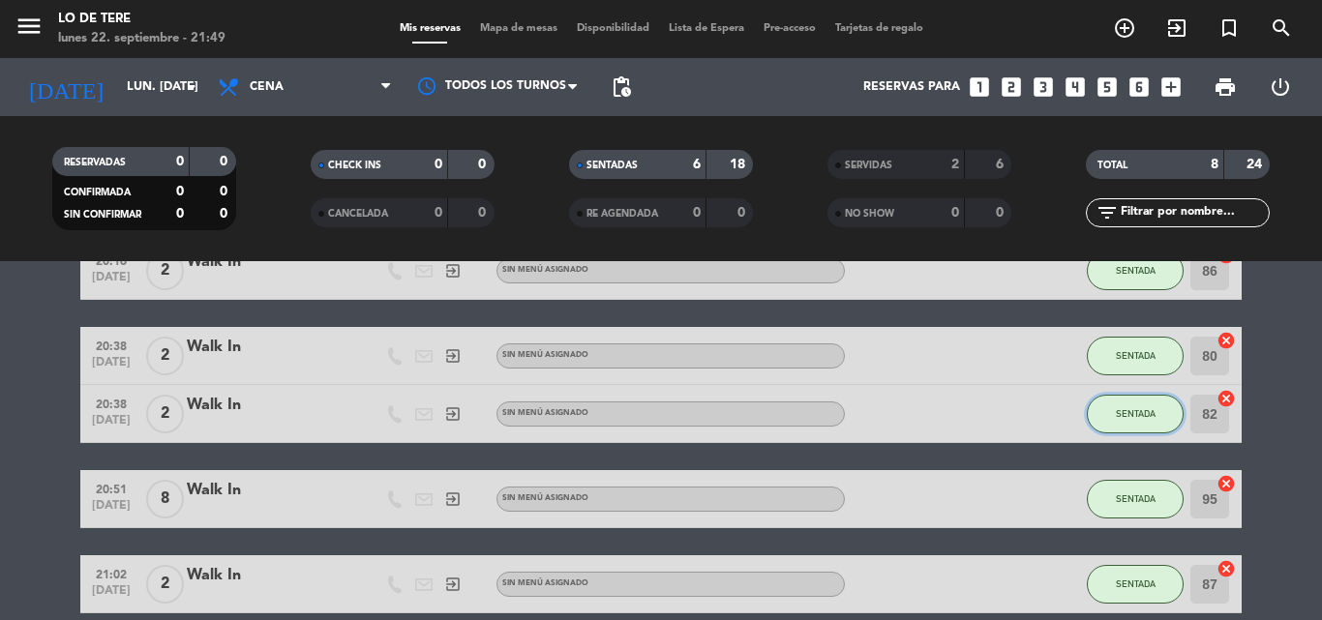
click at [1146, 412] on span "SENTADA" at bounding box center [1136, 413] width 40 height 11
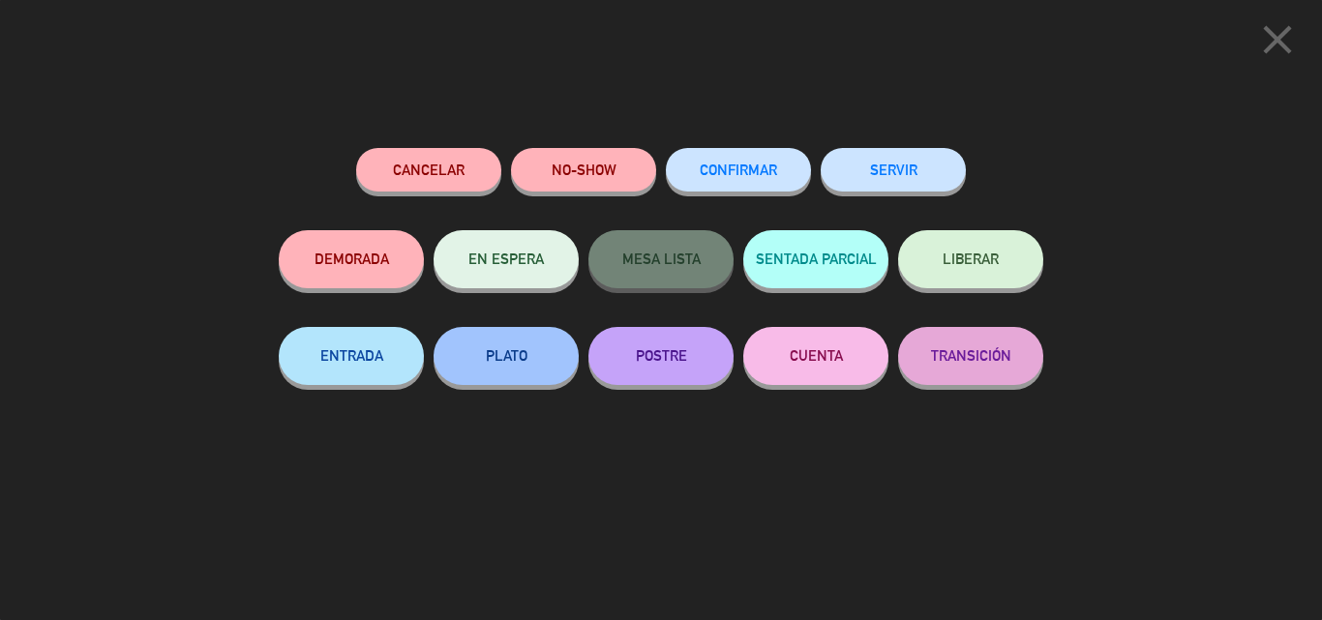
click at [925, 181] on button "SERVIR" at bounding box center [893, 170] width 145 height 44
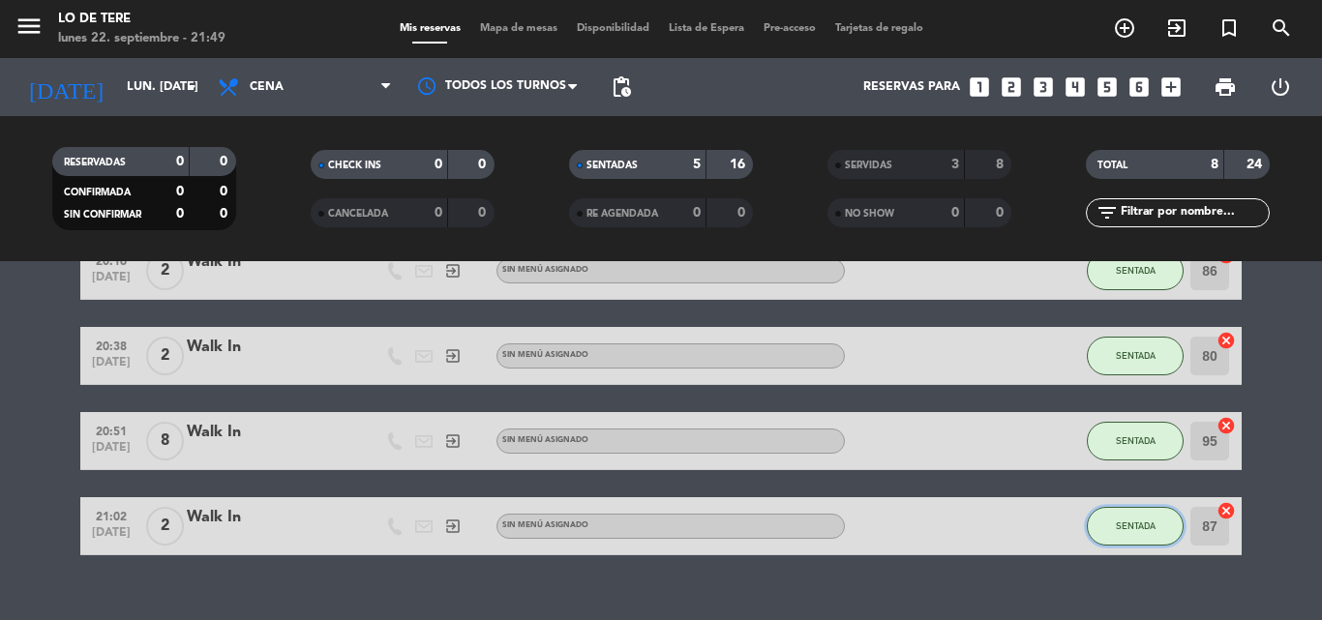
click at [1153, 531] on button "SENTADA" at bounding box center [1135, 526] width 97 height 39
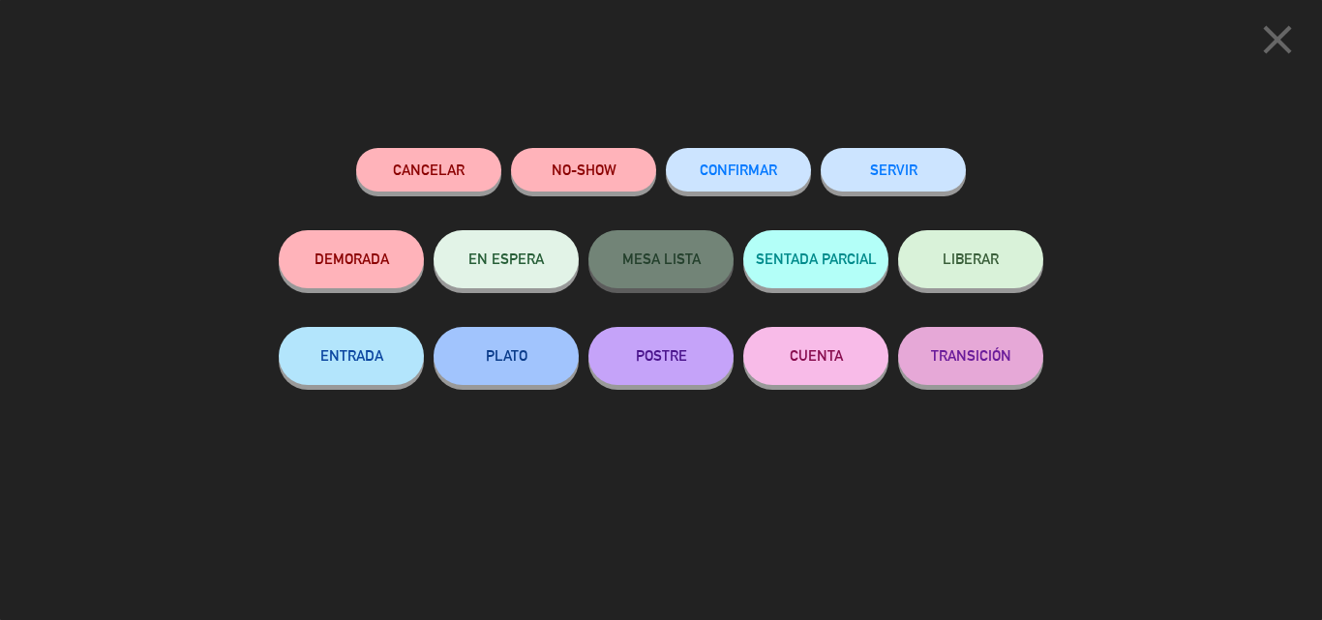
click at [867, 178] on button "SERVIR" at bounding box center [893, 170] width 145 height 44
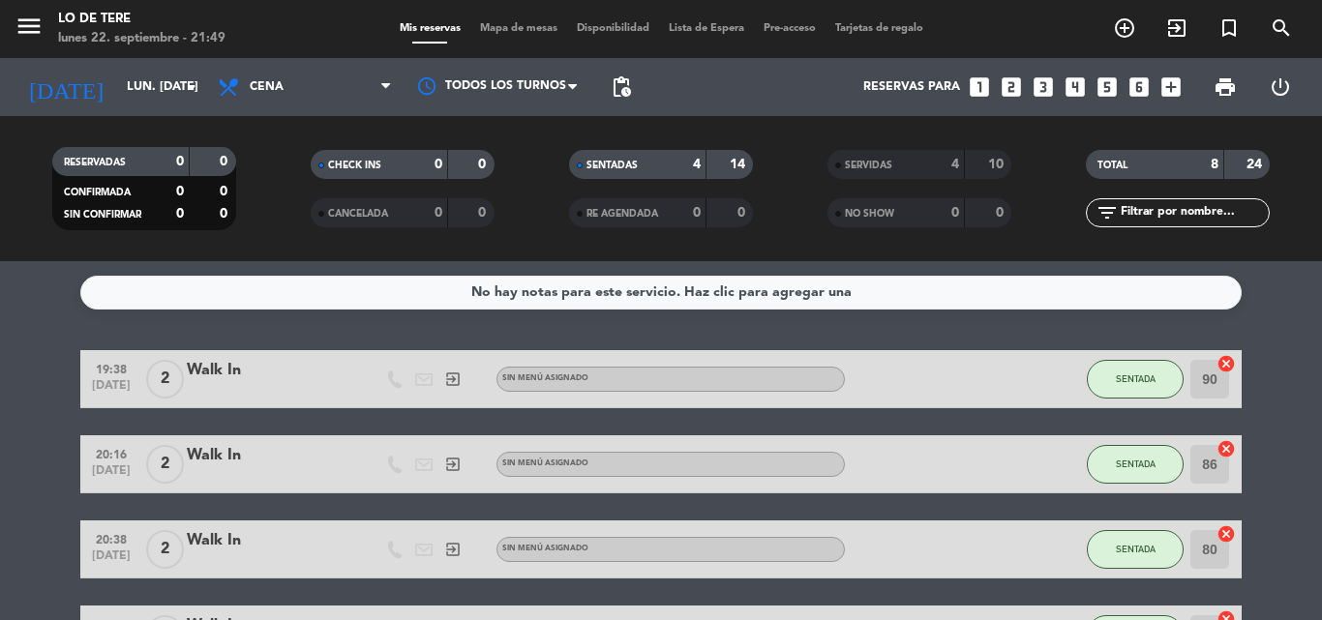
scroll to position [97, 0]
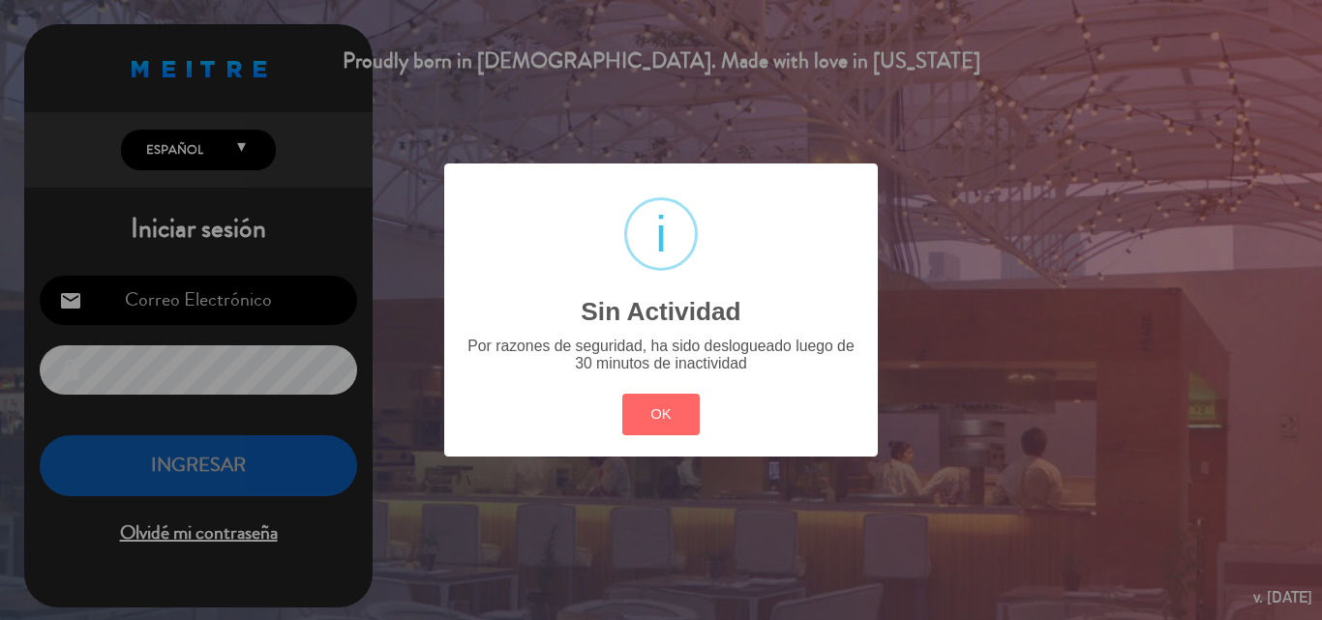
type input "[EMAIL_ADDRESS][DOMAIN_NAME]"
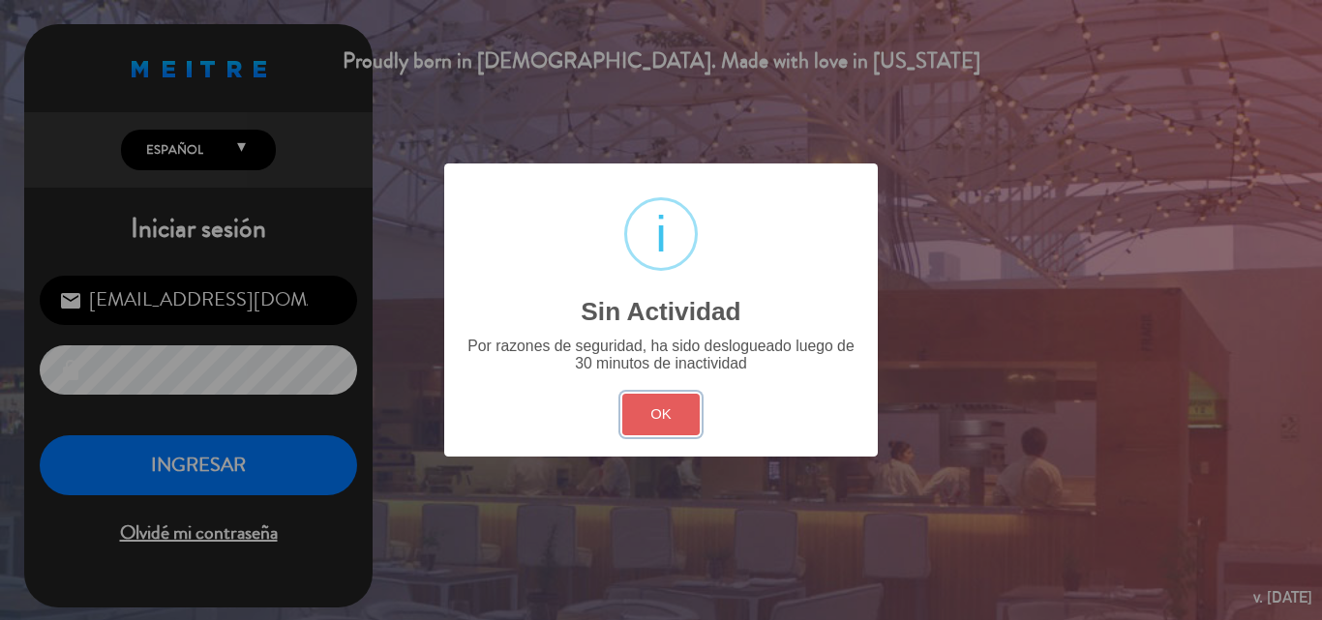
click at [653, 431] on button "OK" at bounding box center [661, 415] width 78 height 42
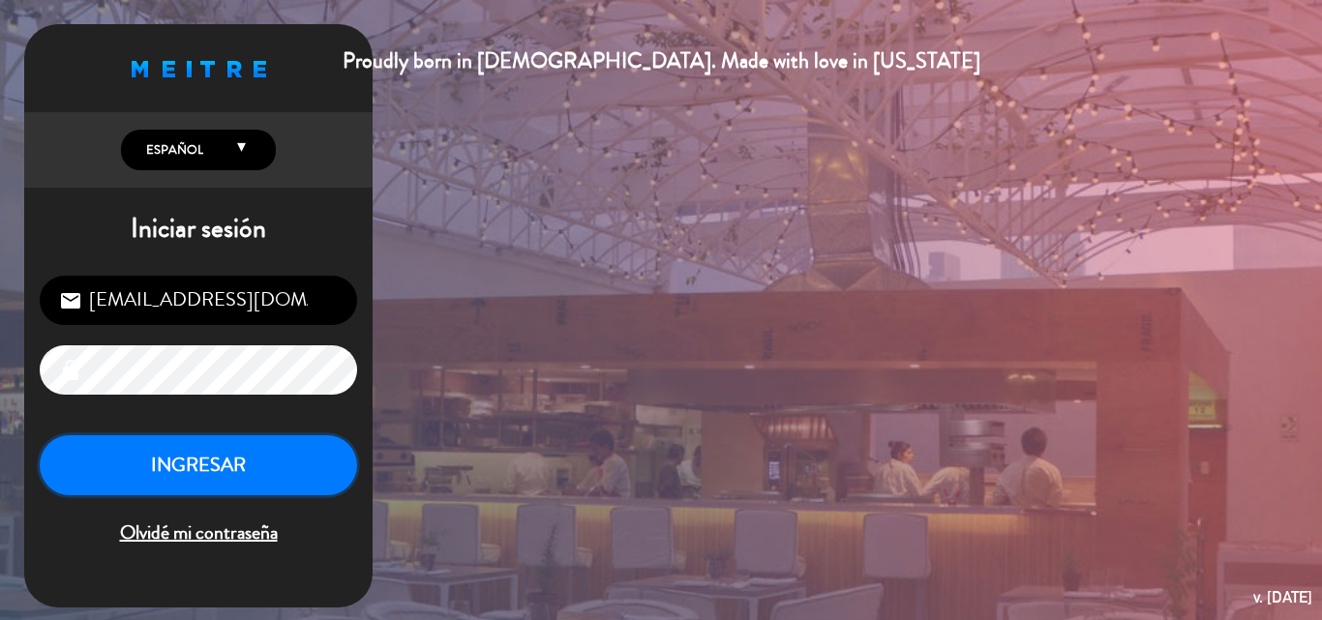
click at [220, 464] on button "INGRESAR" at bounding box center [198, 466] width 317 height 61
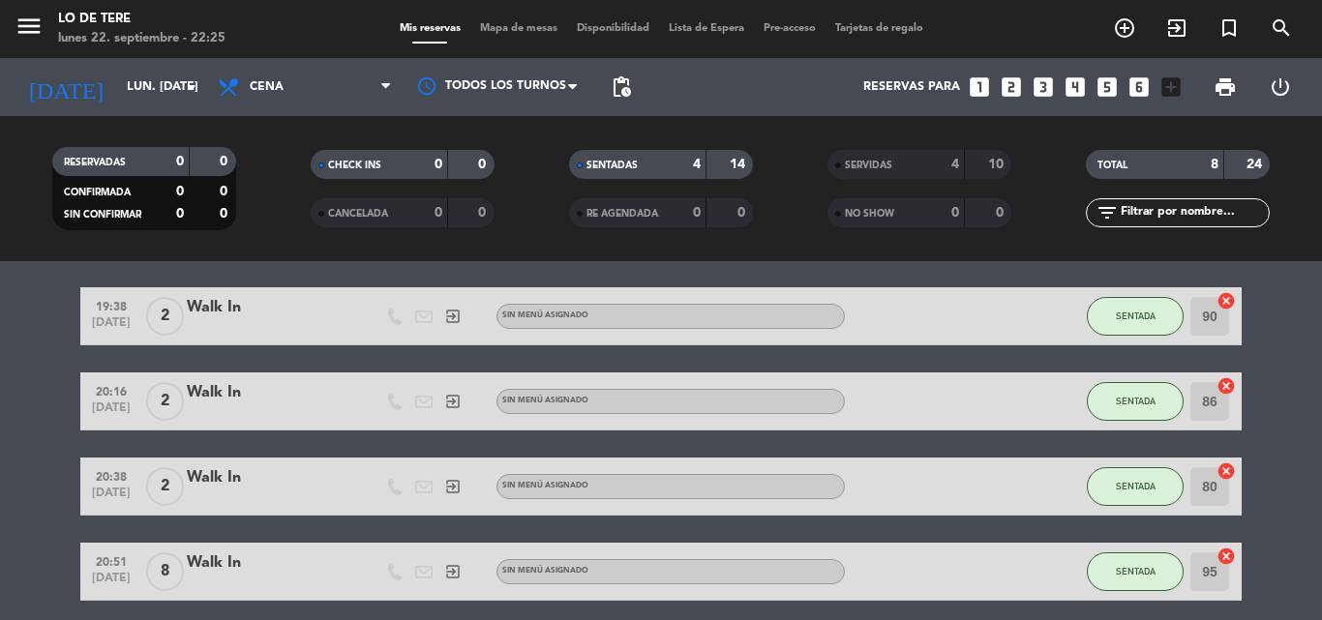
scroll to position [97, 0]
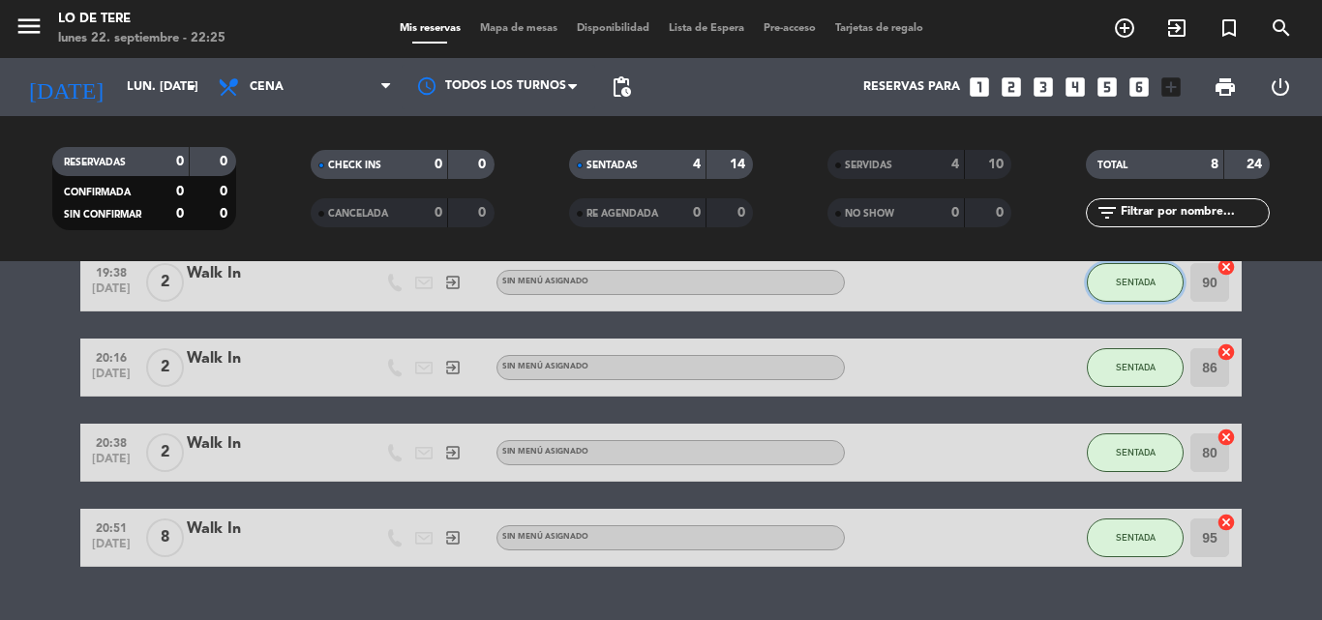
click at [1139, 282] on span "SENTADA" at bounding box center [1136, 282] width 40 height 11
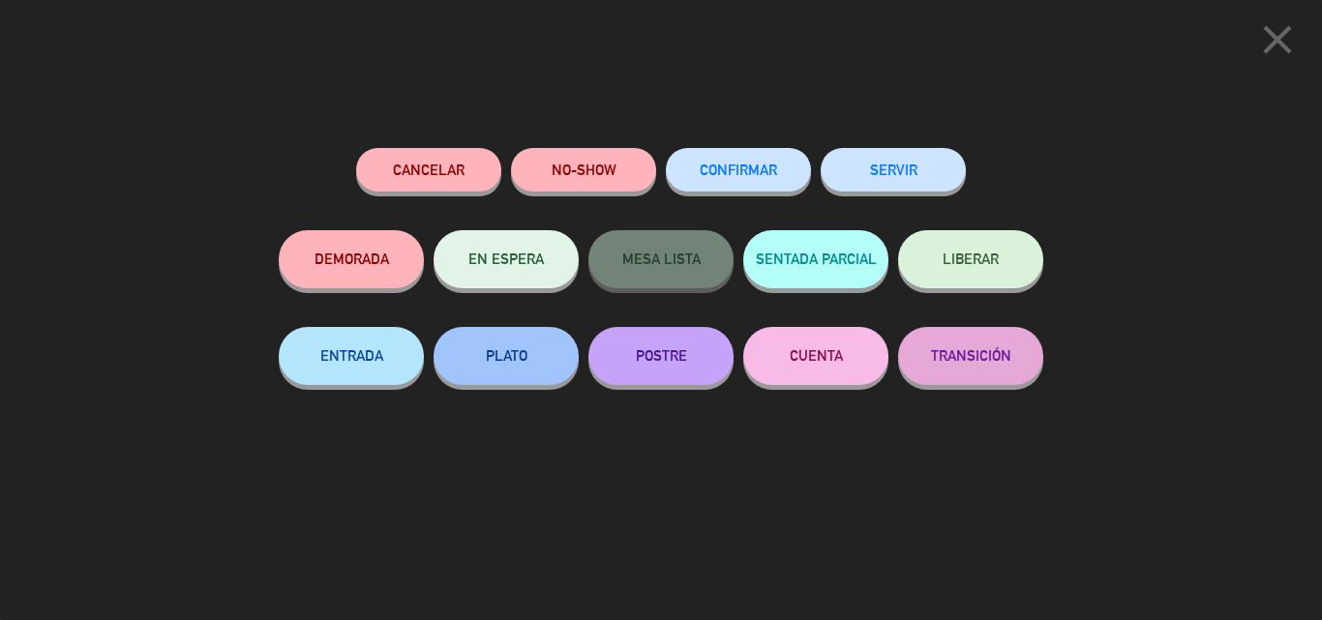
click at [897, 168] on button "SERVIR" at bounding box center [893, 170] width 145 height 44
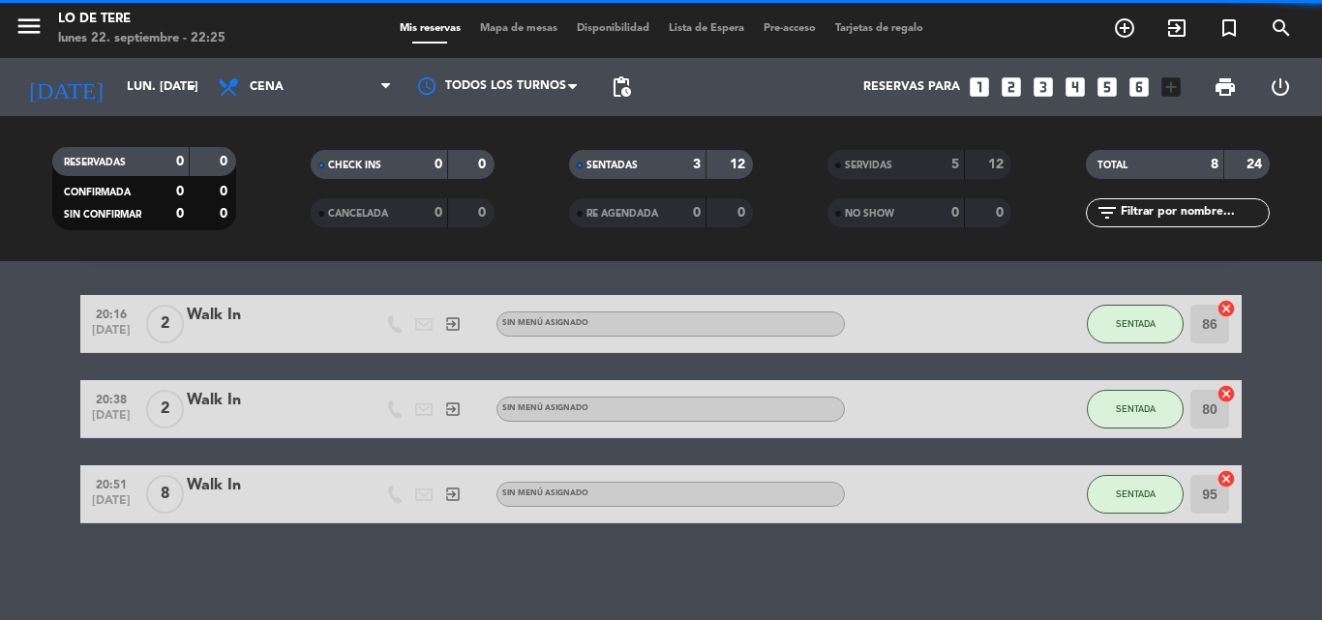
scroll to position [55, 0]
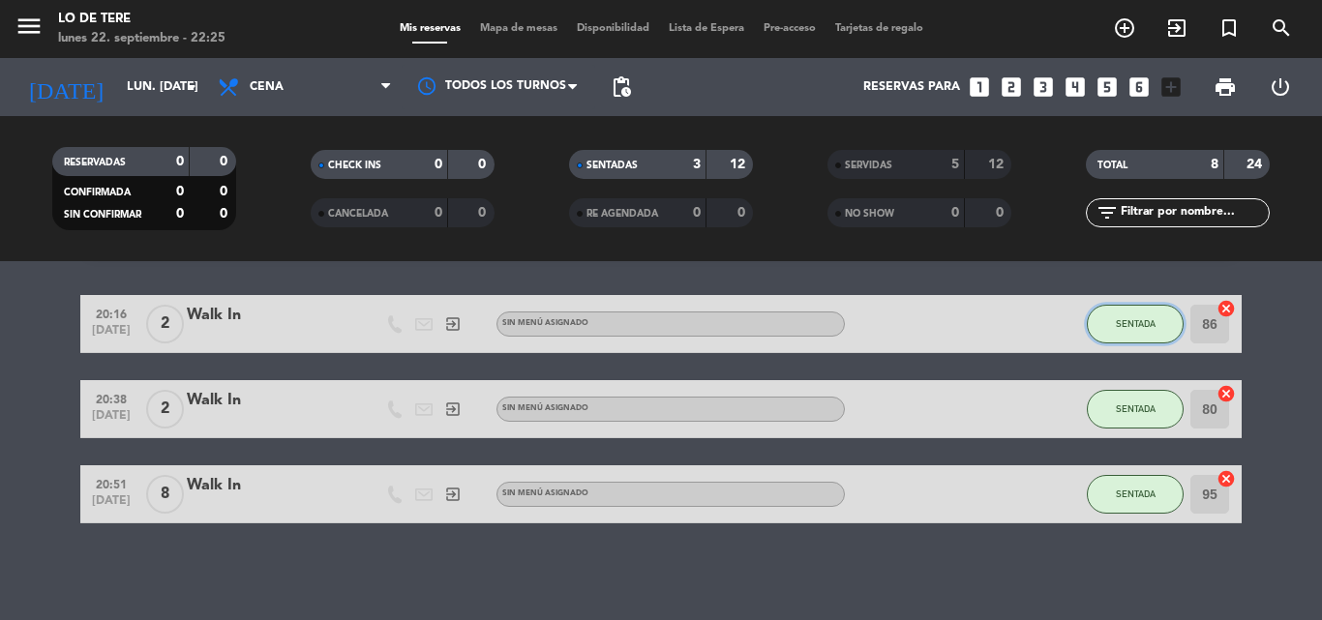
click at [1125, 328] on span "SENTADA" at bounding box center [1136, 323] width 40 height 11
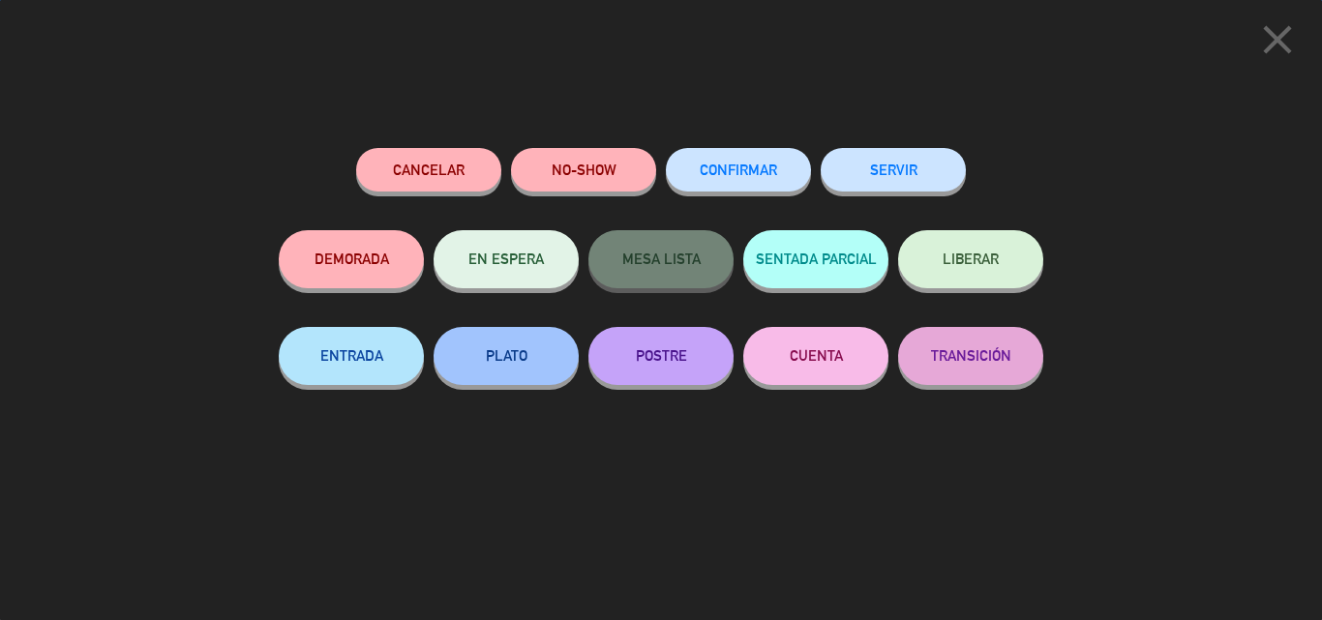
click at [906, 172] on button "SERVIR" at bounding box center [893, 170] width 145 height 44
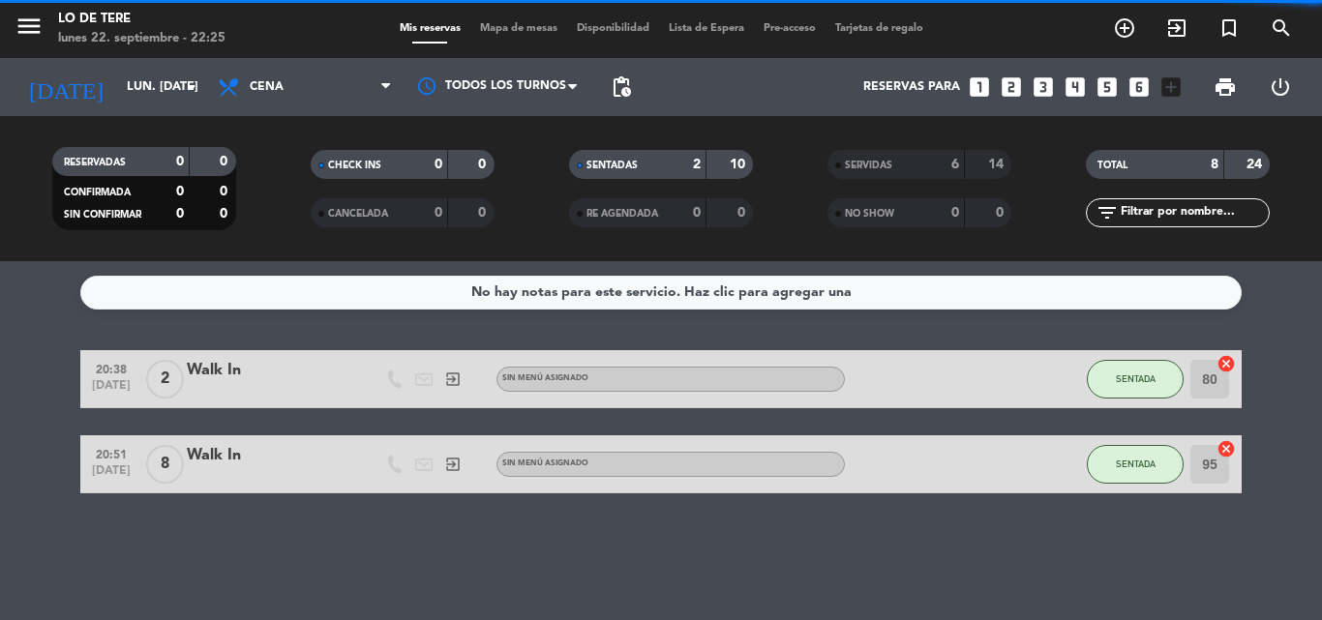
scroll to position [0, 0]
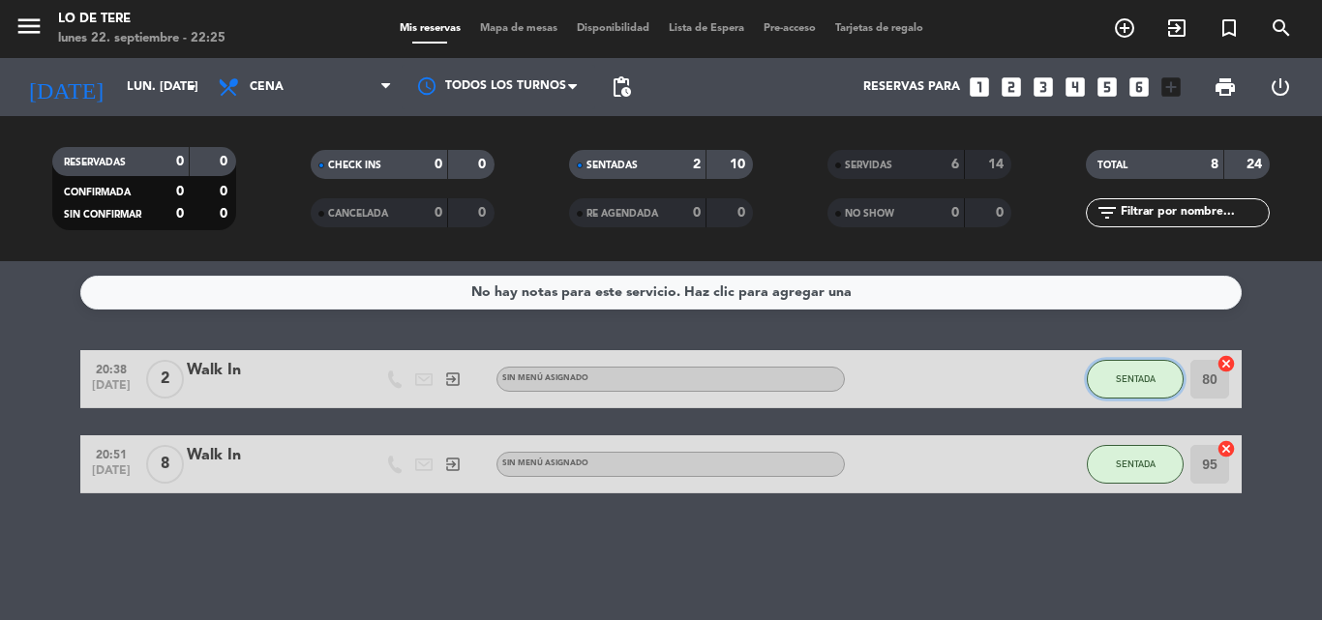
click at [1162, 377] on button "SENTADA" at bounding box center [1135, 379] width 97 height 39
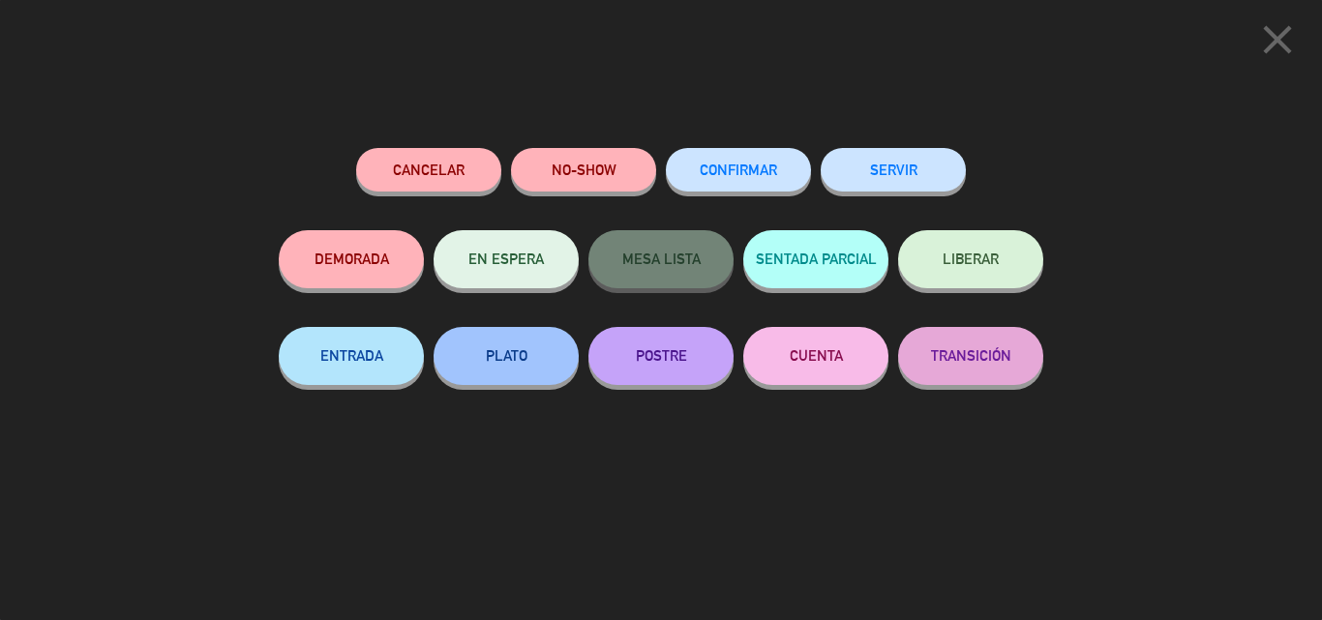
click at [901, 185] on button "SERVIR" at bounding box center [893, 170] width 145 height 44
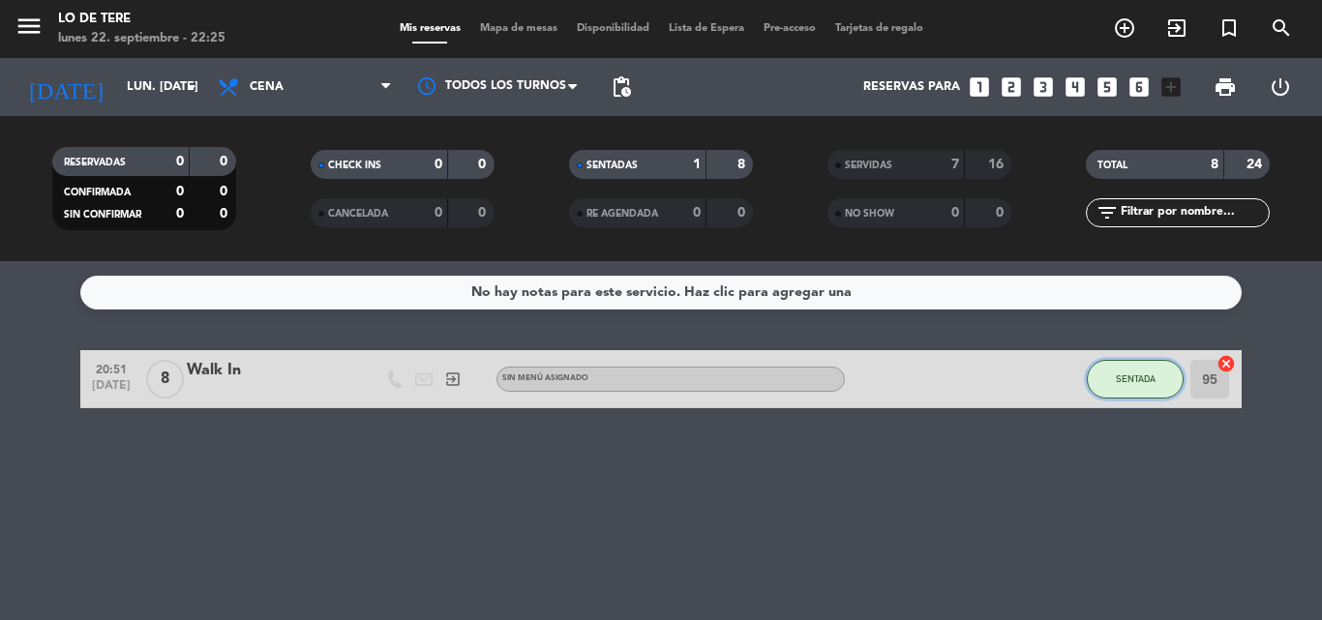
click at [1153, 382] on span "SENTADA" at bounding box center [1136, 379] width 40 height 11
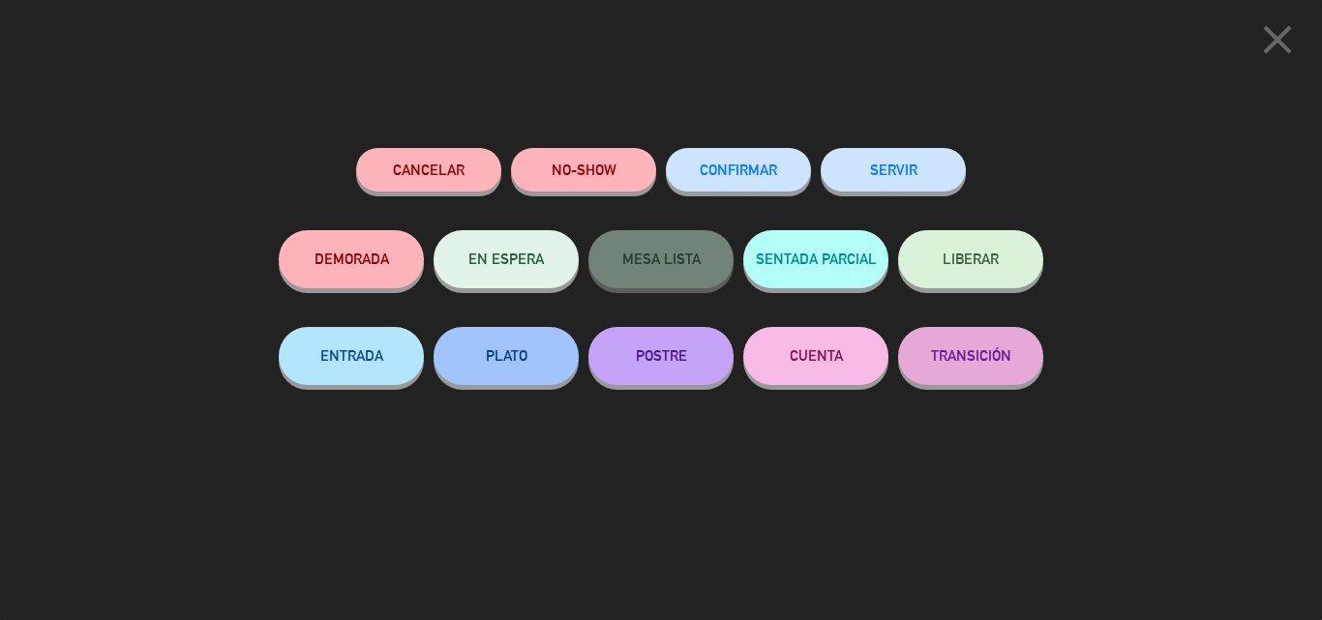
click at [893, 168] on button "SERVIR" at bounding box center [893, 170] width 145 height 44
